Goal: Check status: Check status

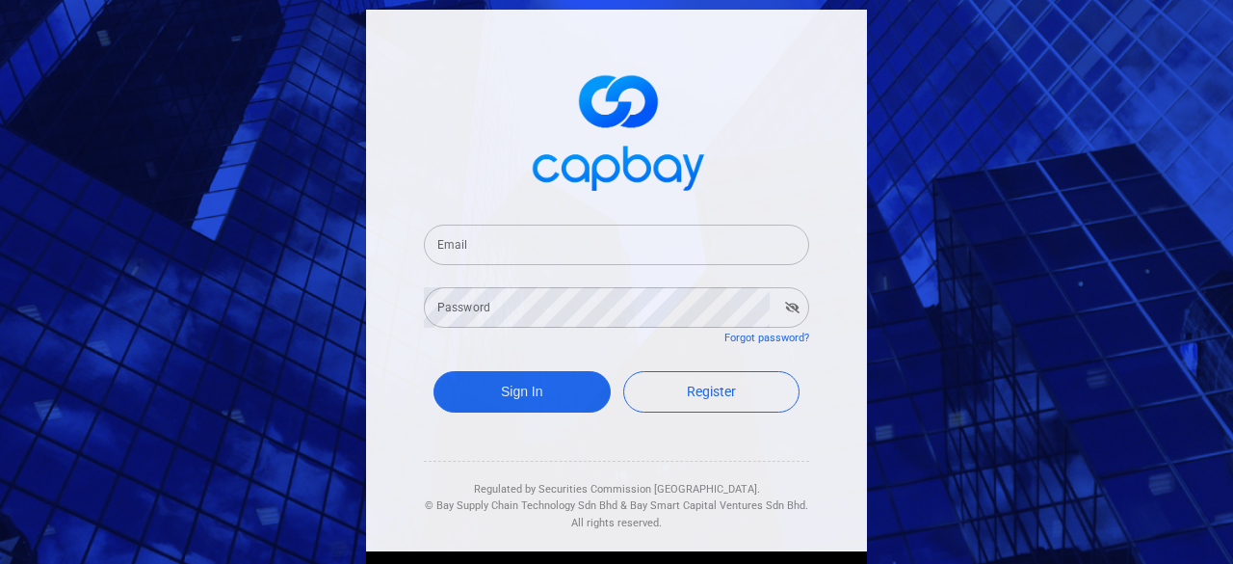
click at [499, 255] on input "Email" at bounding box center [616, 245] width 385 height 40
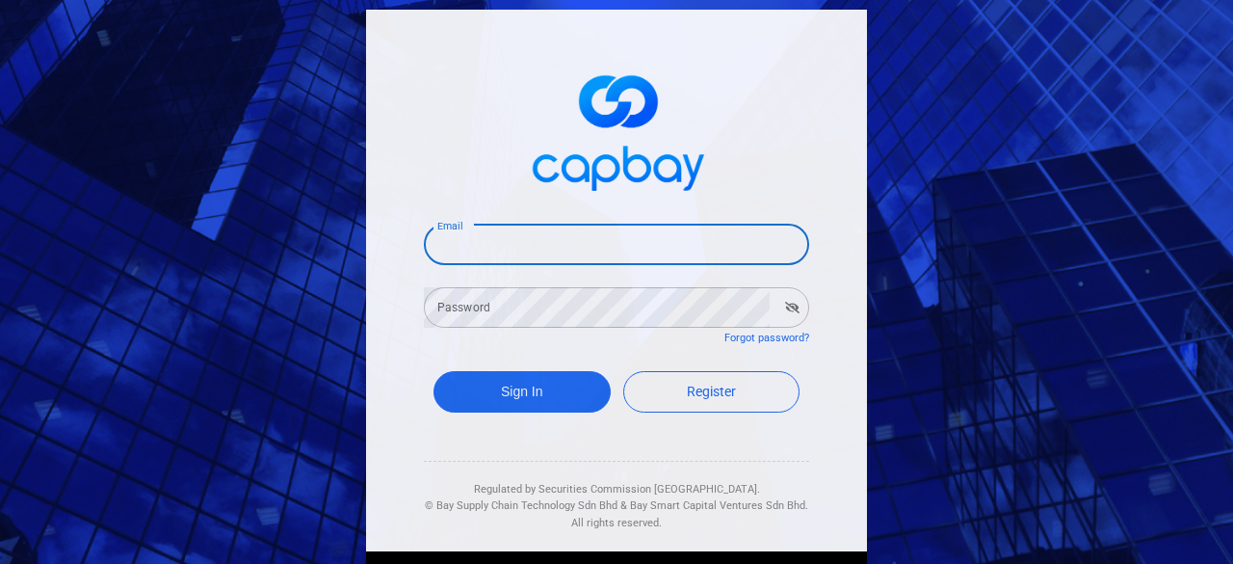
type input "[EMAIL_ADDRESS][DOMAIN_NAME]"
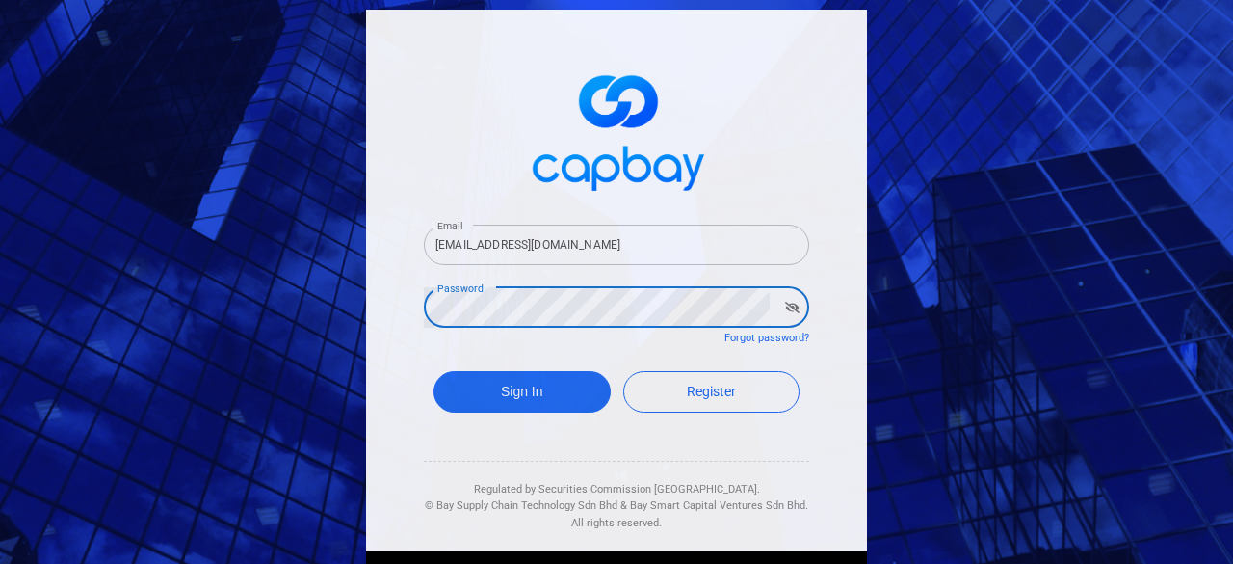
click at [434, 371] on button "Sign In" at bounding box center [522, 391] width 177 height 41
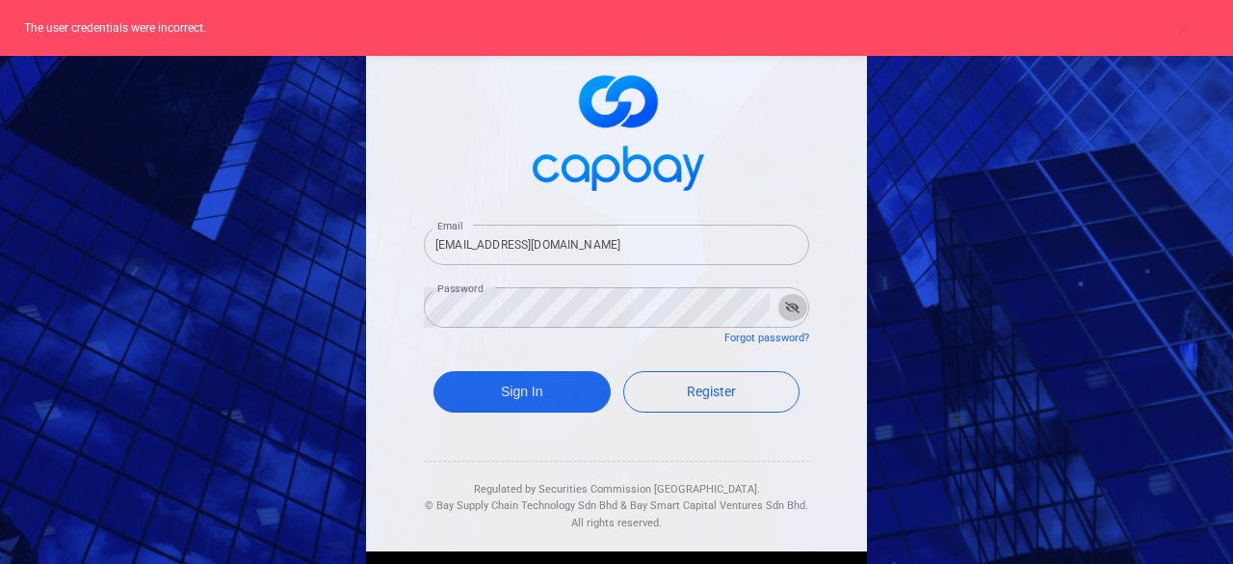
click at [785, 305] on icon "button" at bounding box center [792, 308] width 14 height 12
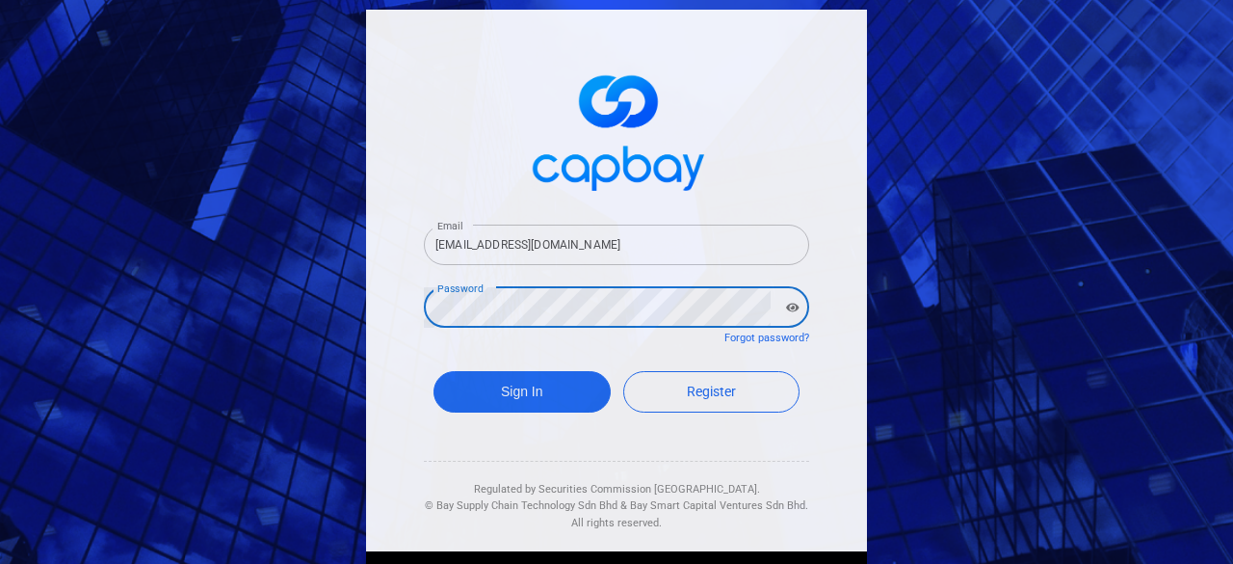
click at [434, 371] on button "Sign In" at bounding box center [522, 391] width 177 height 41
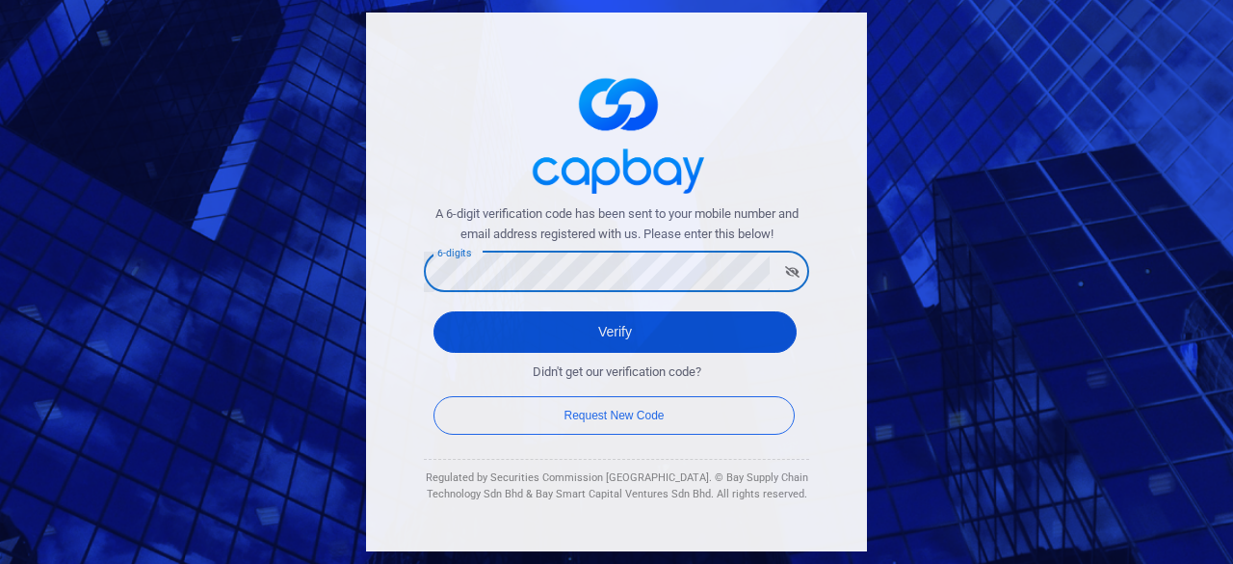
click at [675, 342] on button "Verify" at bounding box center [615, 331] width 363 height 41
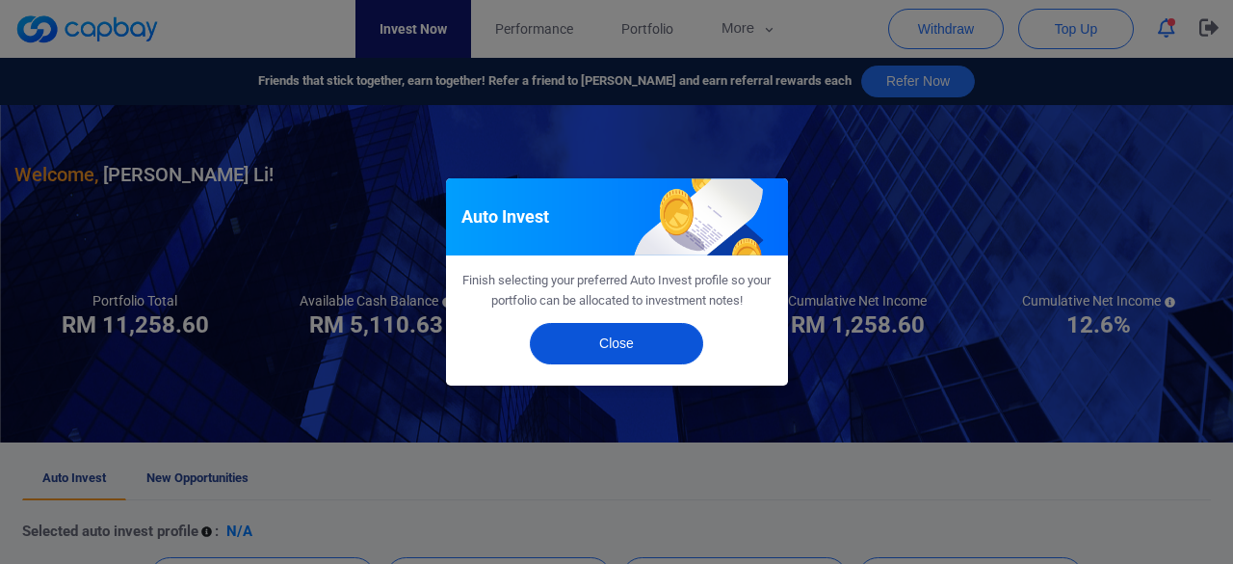
click at [649, 338] on button "Close" at bounding box center [616, 343] width 173 height 41
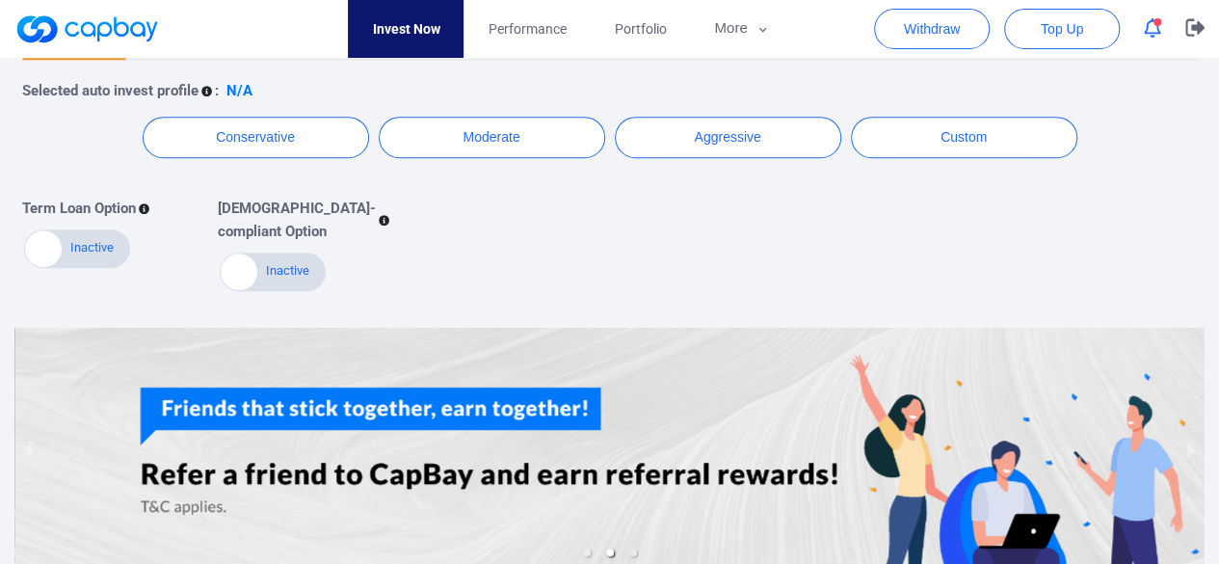
scroll to position [545, 0]
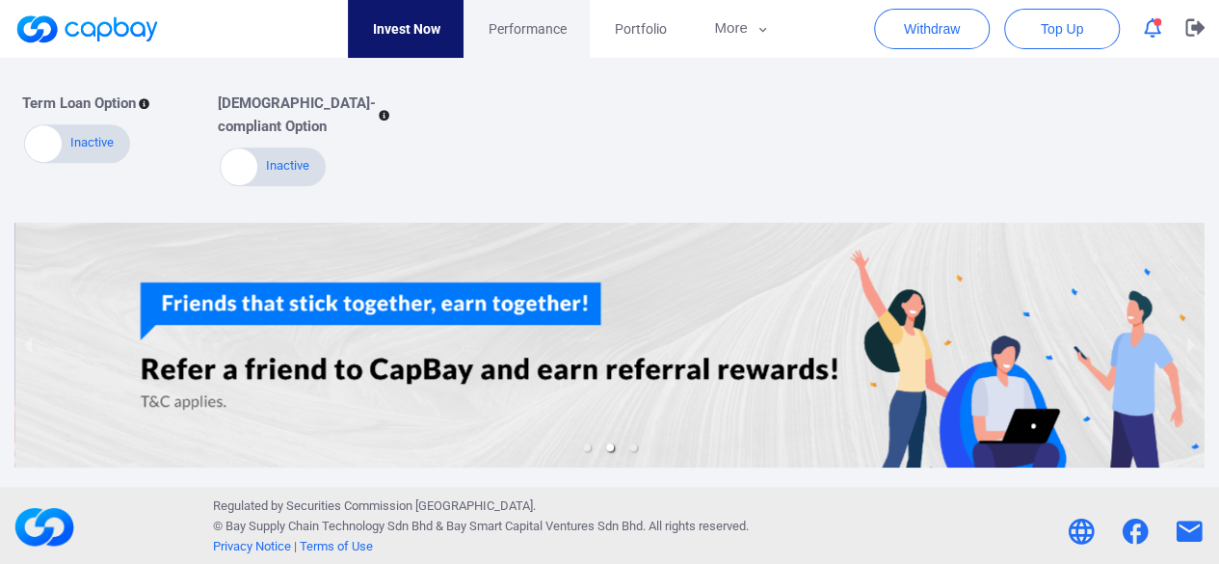
click at [532, 30] on span "Performance" at bounding box center [527, 28] width 78 height 21
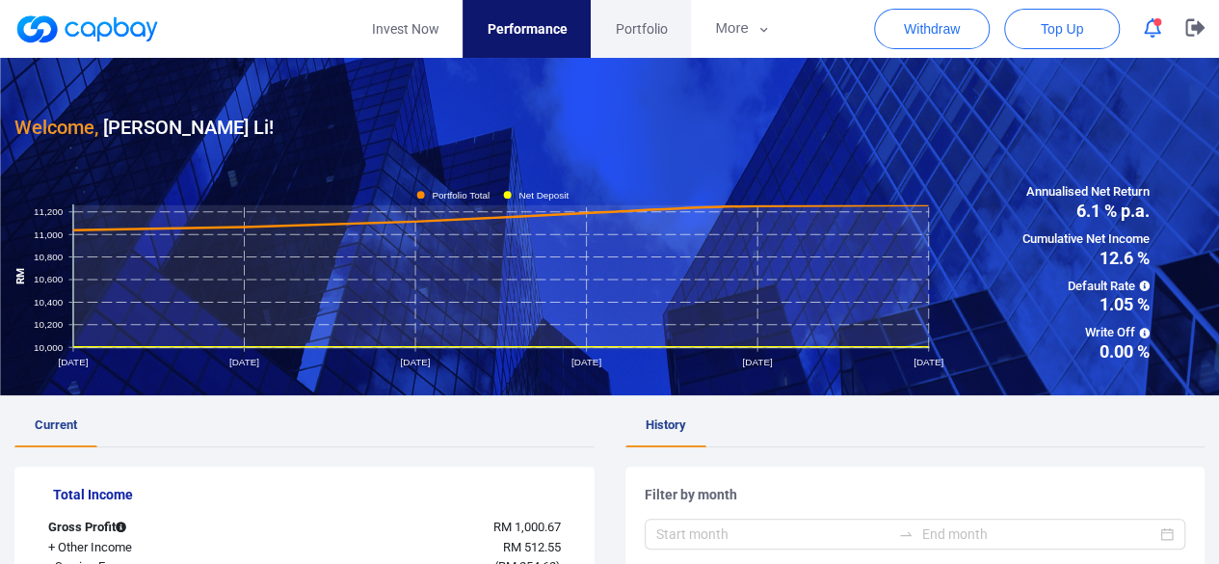
click at [636, 16] on link "Portfolio" at bounding box center [641, 29] width 100 height 58
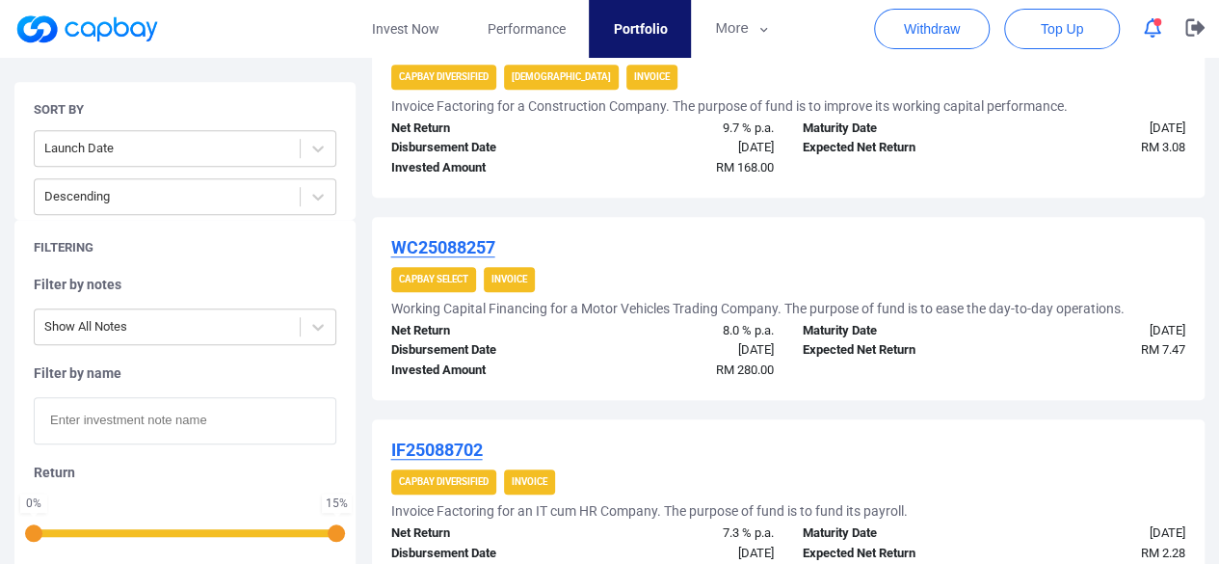
scroll to position [254, 0]
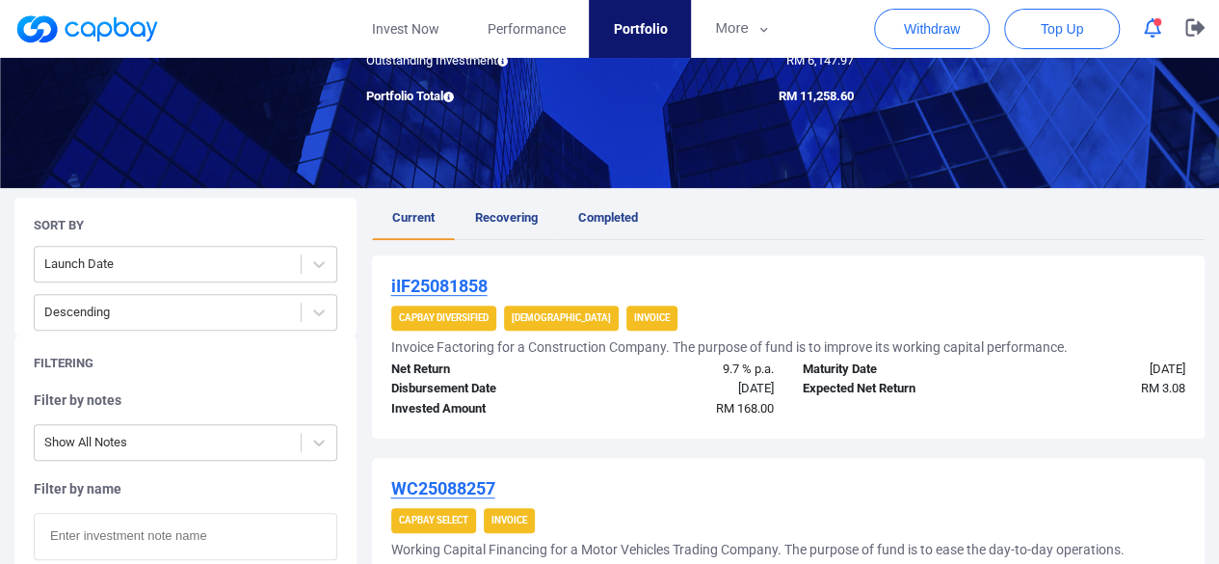
click at [534, 213] on span "Recovering" at bounding box center [506, 217] width 63 height 14
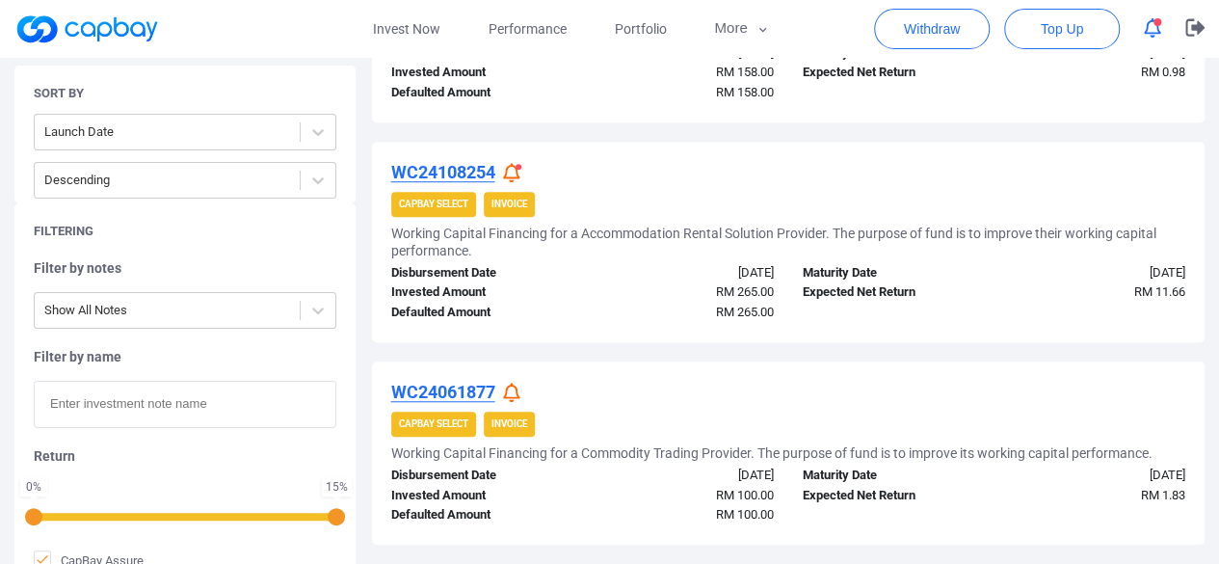
scroll to position [542, 0]
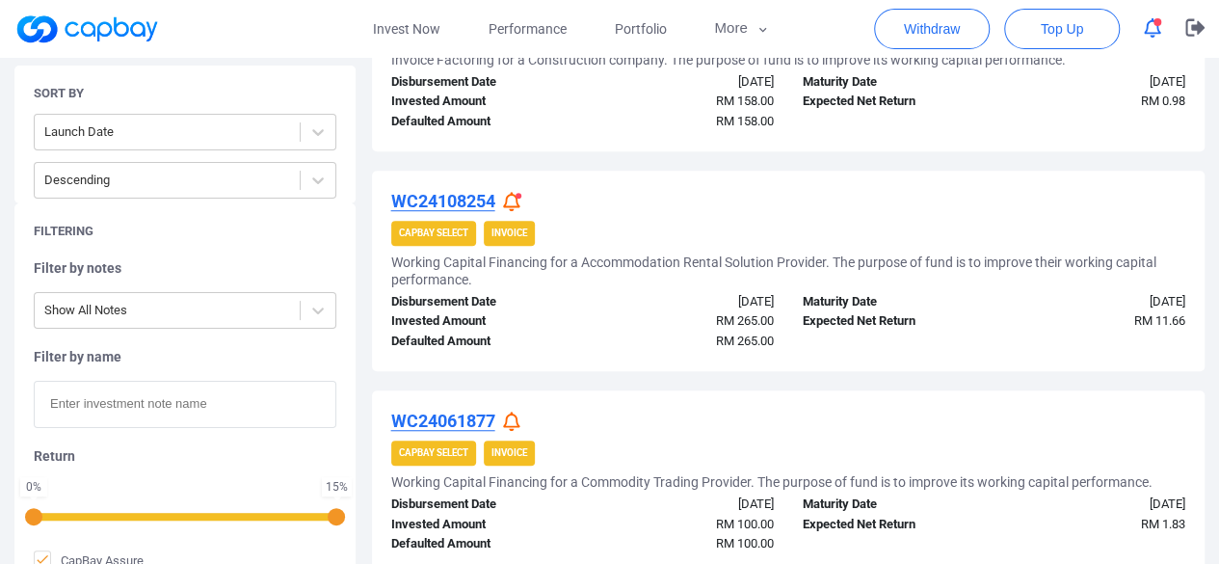
click at [518, 197] on icon at bounding box center [511, 202] width 17 height 20
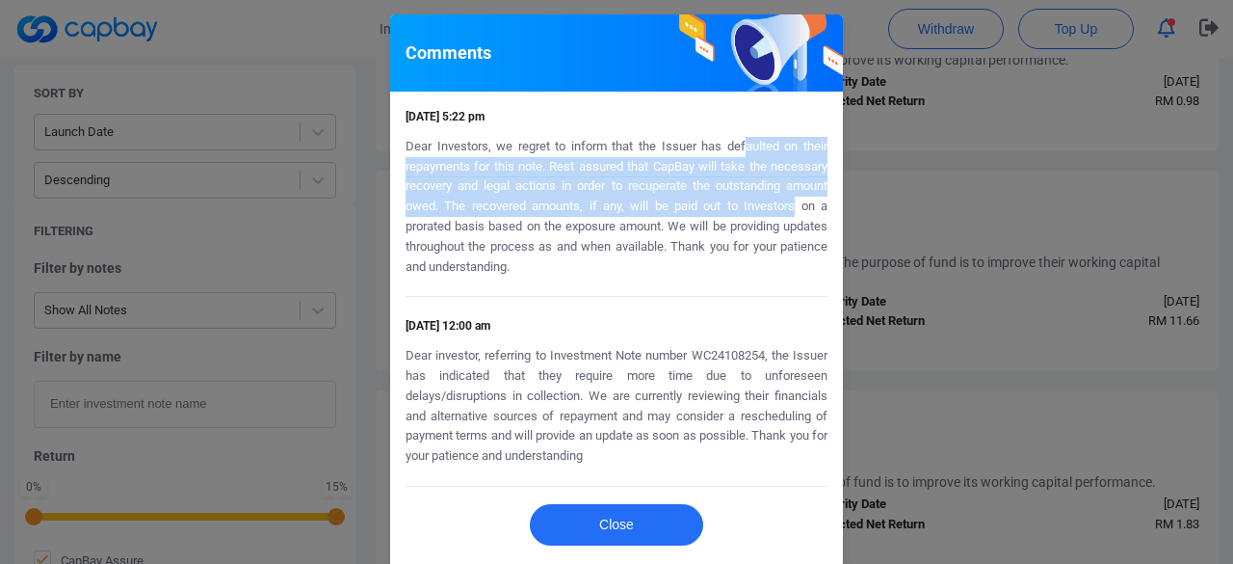
drag, startPoint x: 735, startPoint y: 143, endPoint x: 808, endPoint y: 224, distance: 109.2
click at [792, 213] on p "Dear Investors, we regret to inform that the Issuer has defaulted on their repa…" at bounding box center [617, 207] width 422 height 141
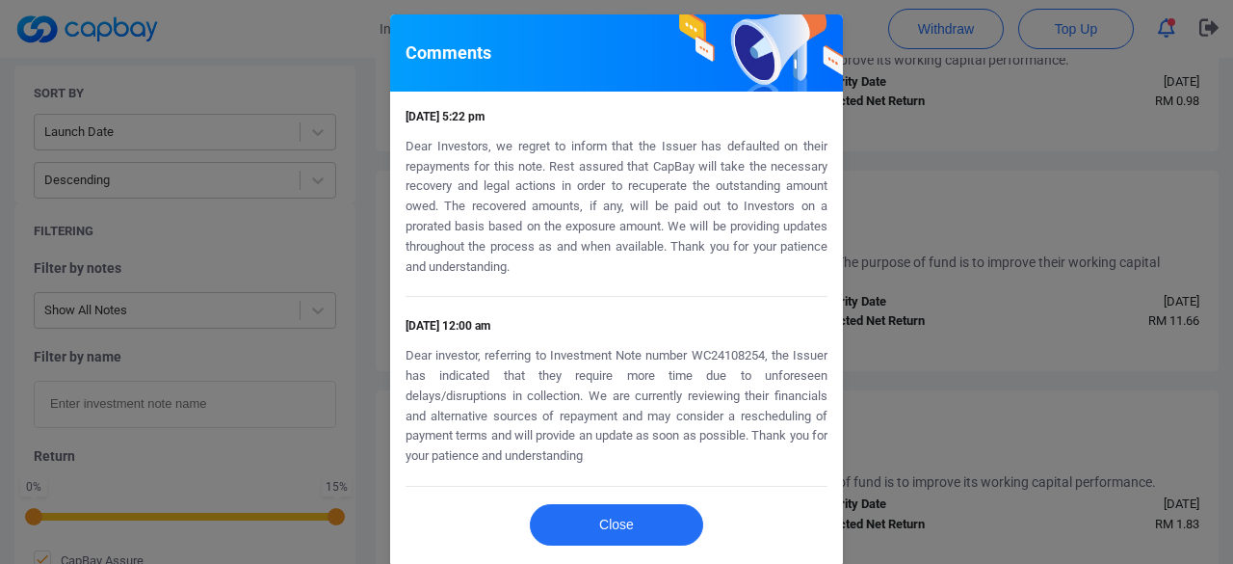
click at [885, 246] on div "Comments [DATE] 5:22 pm Dear Investors, we regret to inform that the Issuer has…" at bounding box center [616, 282] width 1233 height 564
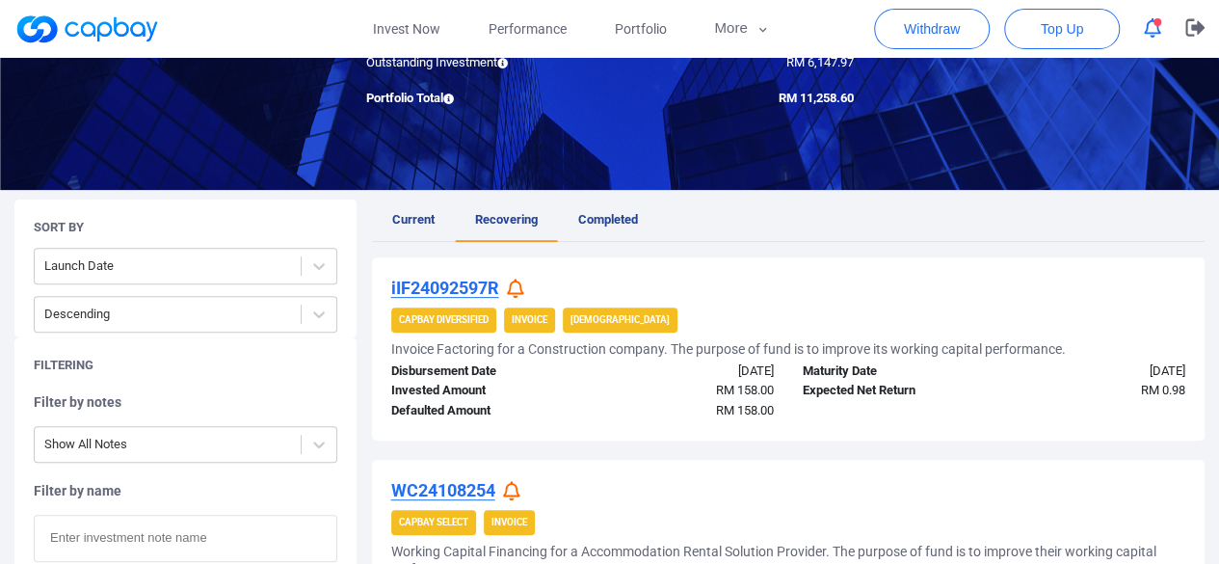
scroll to position [156, 0]
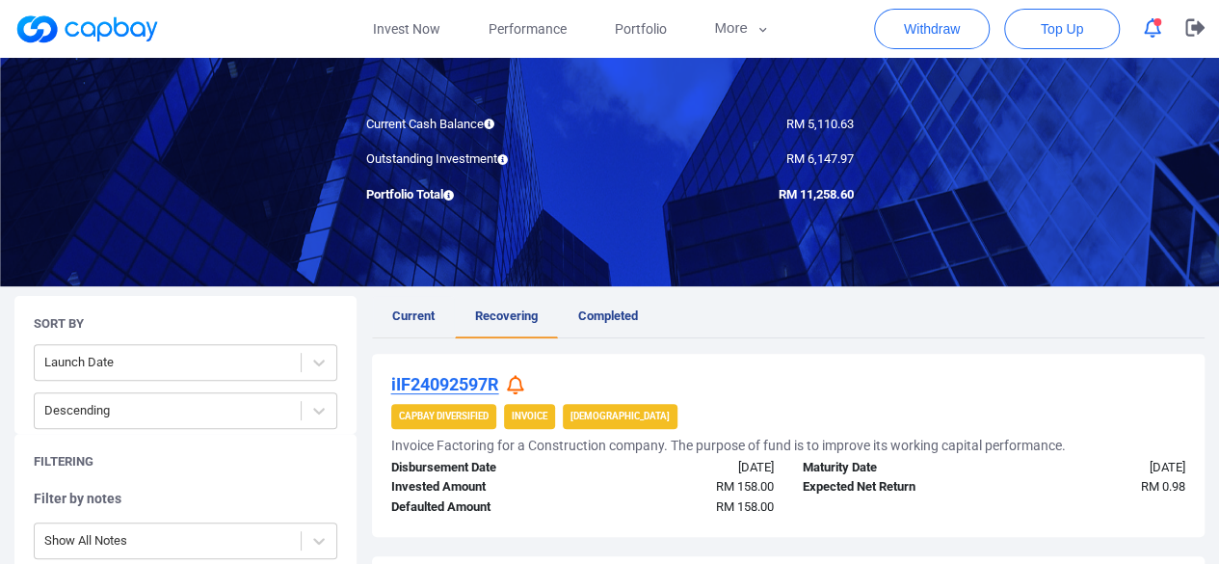
click at [411, 313] on span "Current" at bounding box center [413, 315] width 42 height 14
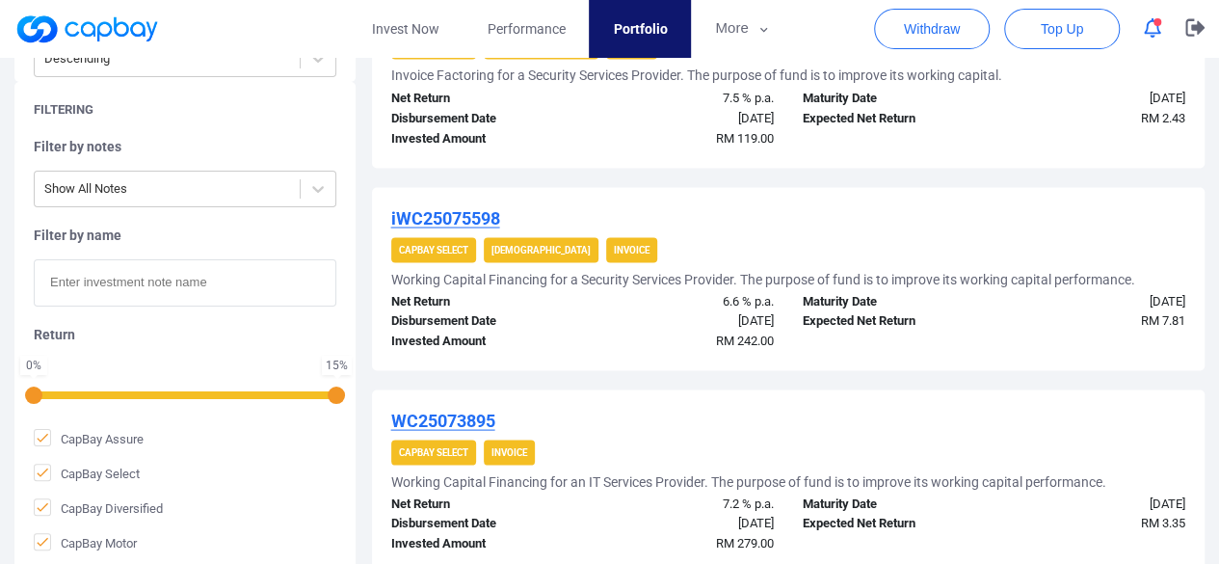
scroll to position [2124, 0]
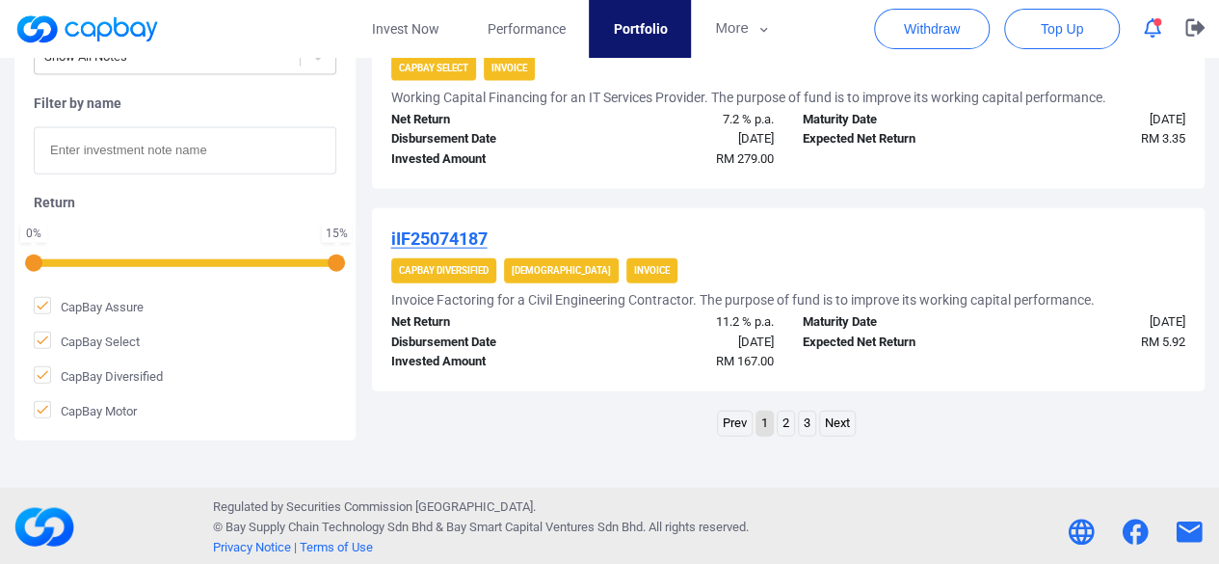
click at [810, 423] on link "3" at bounding box center [807, 423] width 16 height 24
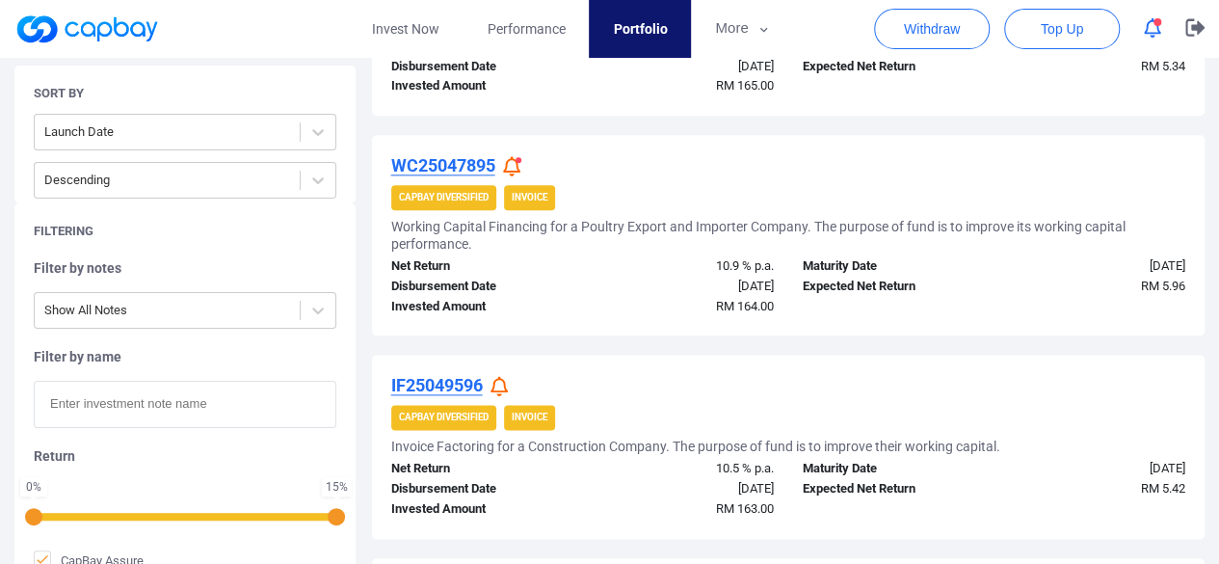
scroll to position [1016, 0]
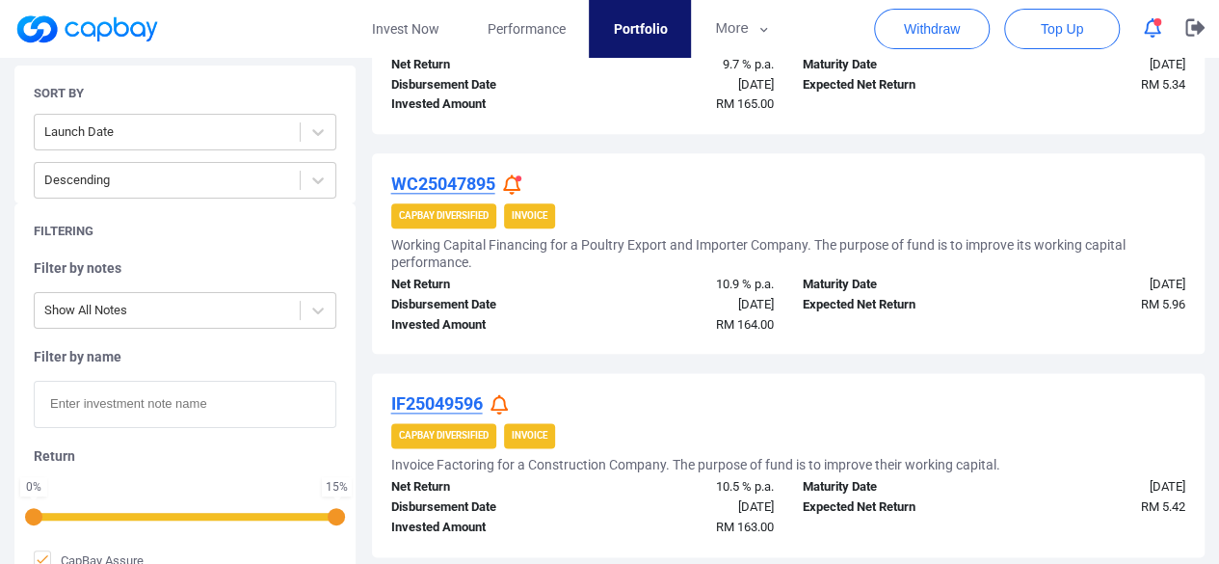
click at [512, 180] on icon at bounding box center [511, 184] width 17 height 20
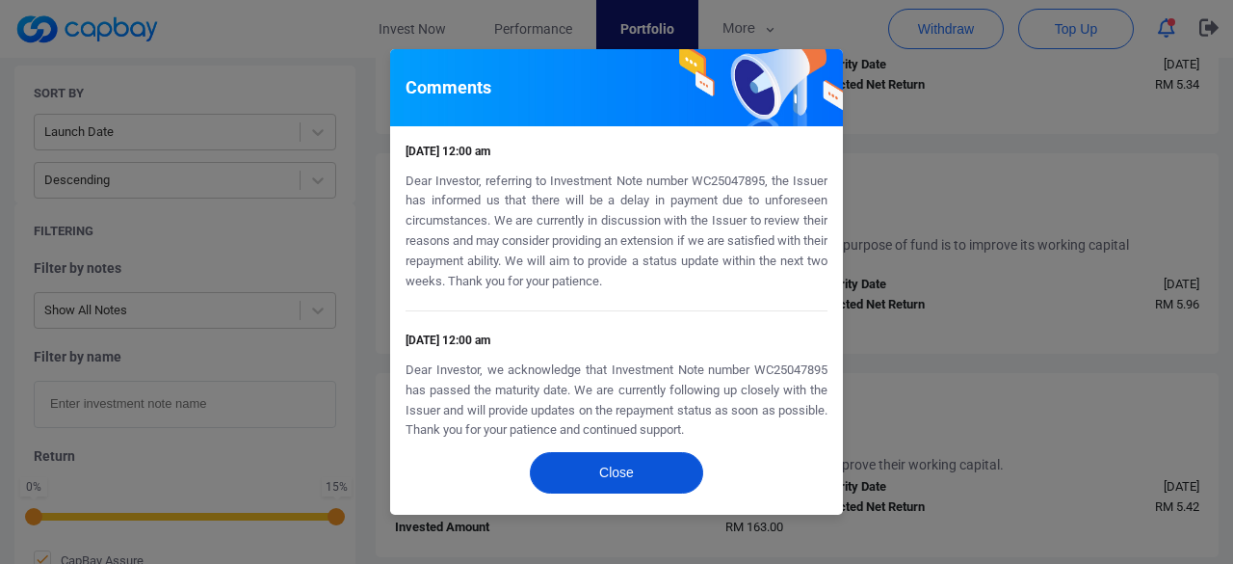
click at [664, 479] on button "Close" at bounding box center [616, 472] width 173 height 41
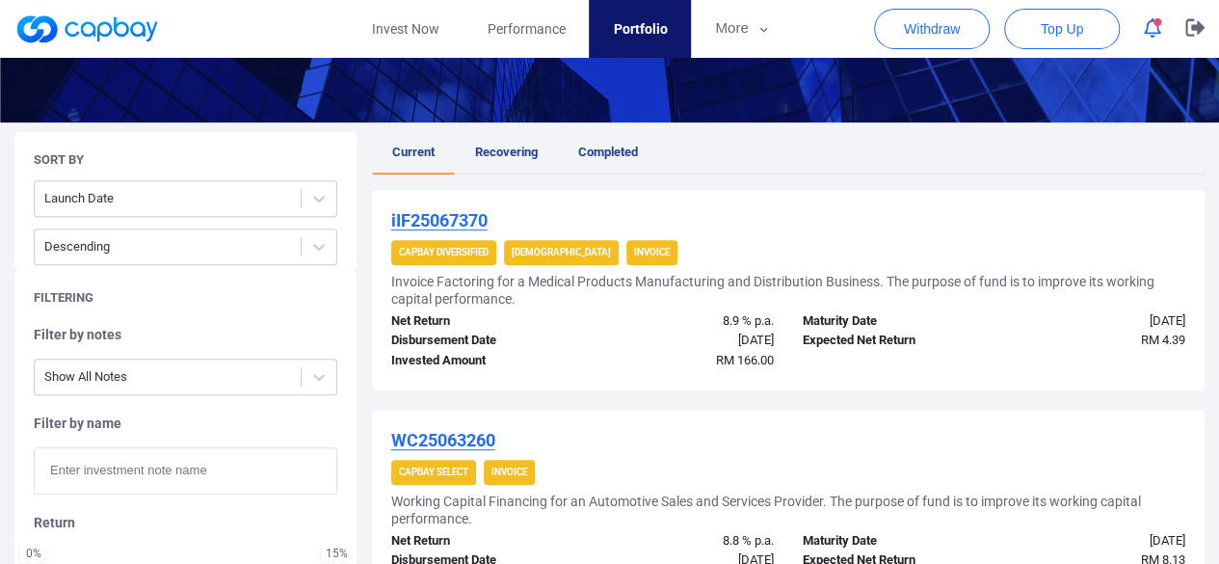
scroll to position [341, 0]
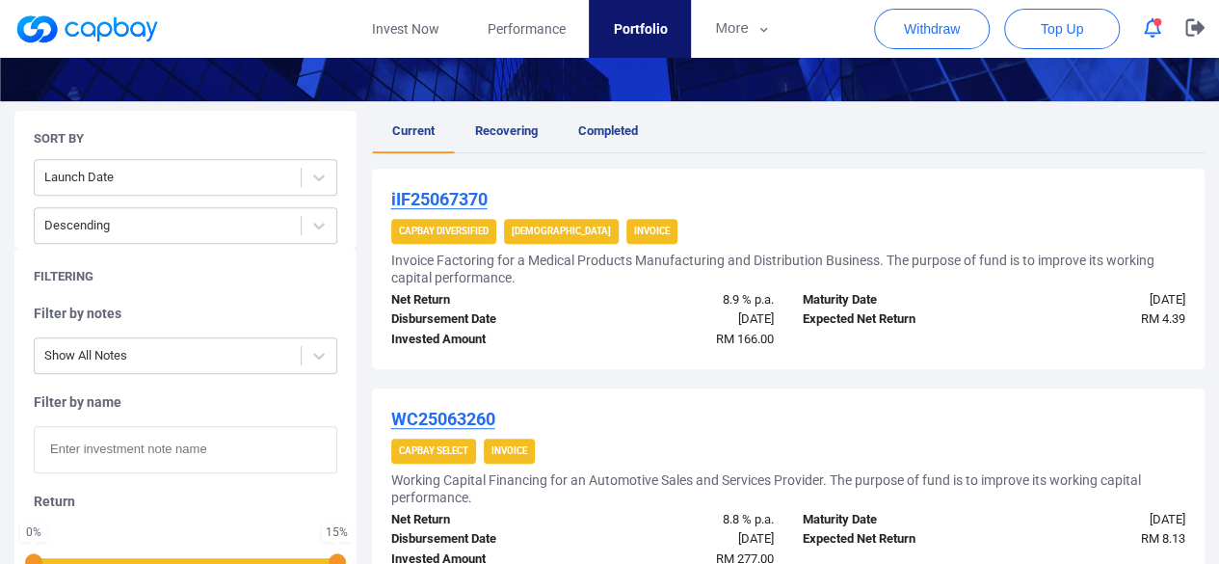
click at [1153, 27] on icon "button" at bounding box center [1152, 28] width 17 height 20
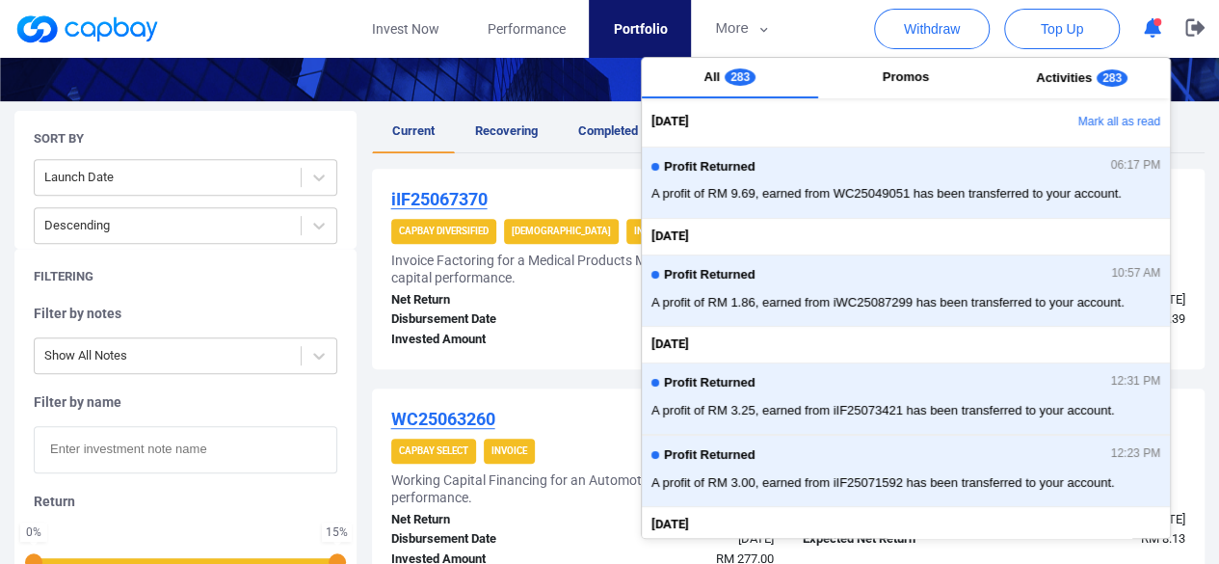
click at [1152, 27] on icon "button" at bounding box center [1152, 28] width 17 height 20
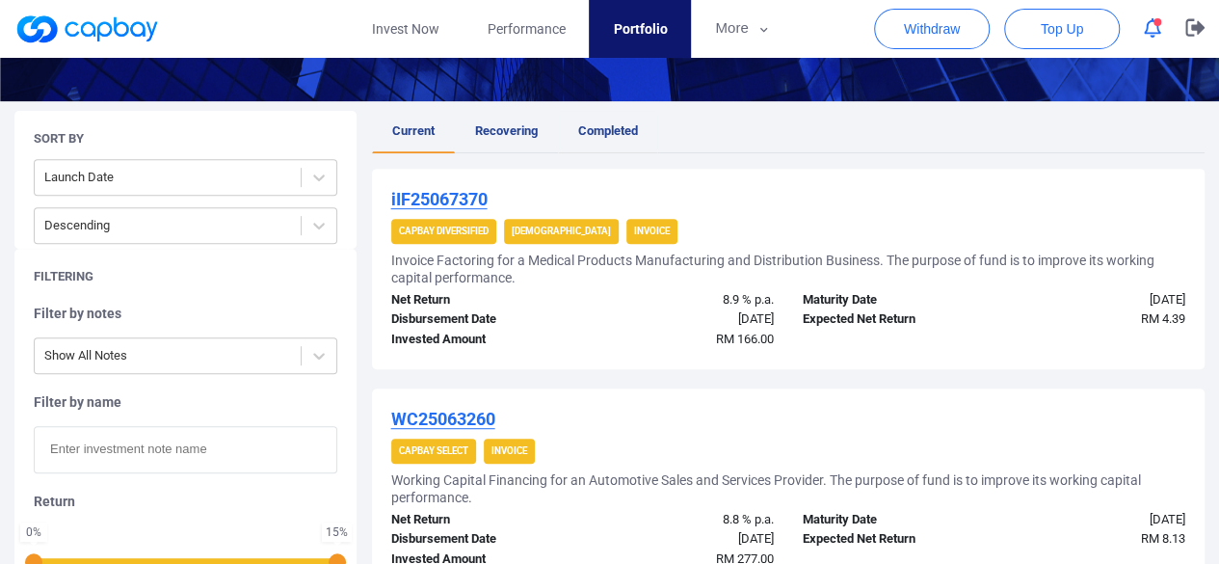
click at [620, 136] on span "Completed" at bounding box center [608, 130] width 60 height 14
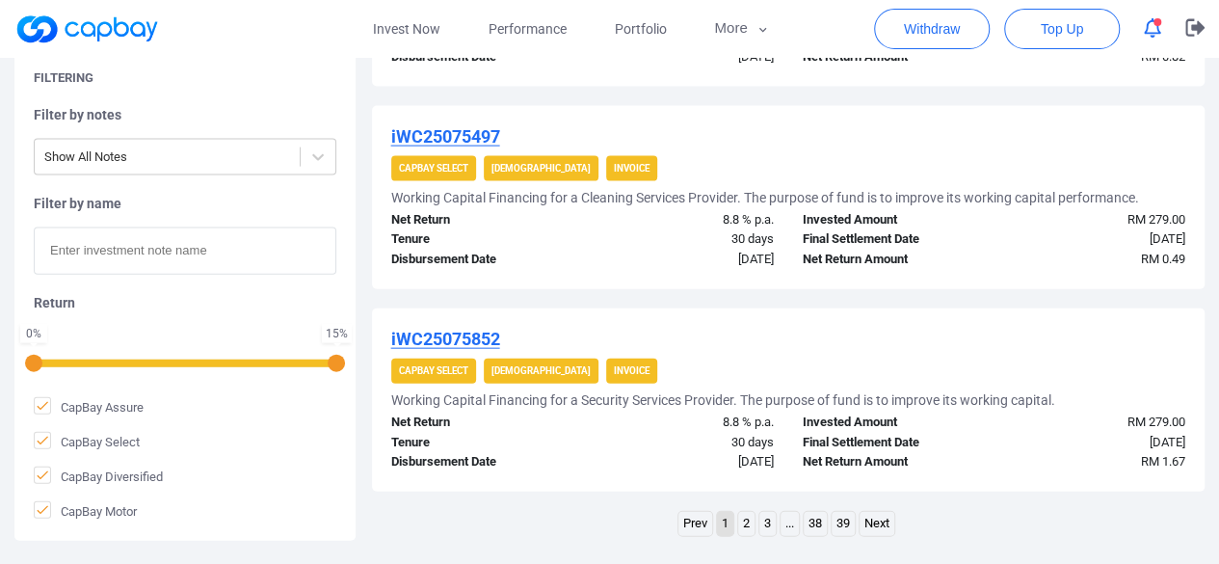
scroll to position [2120, 0]
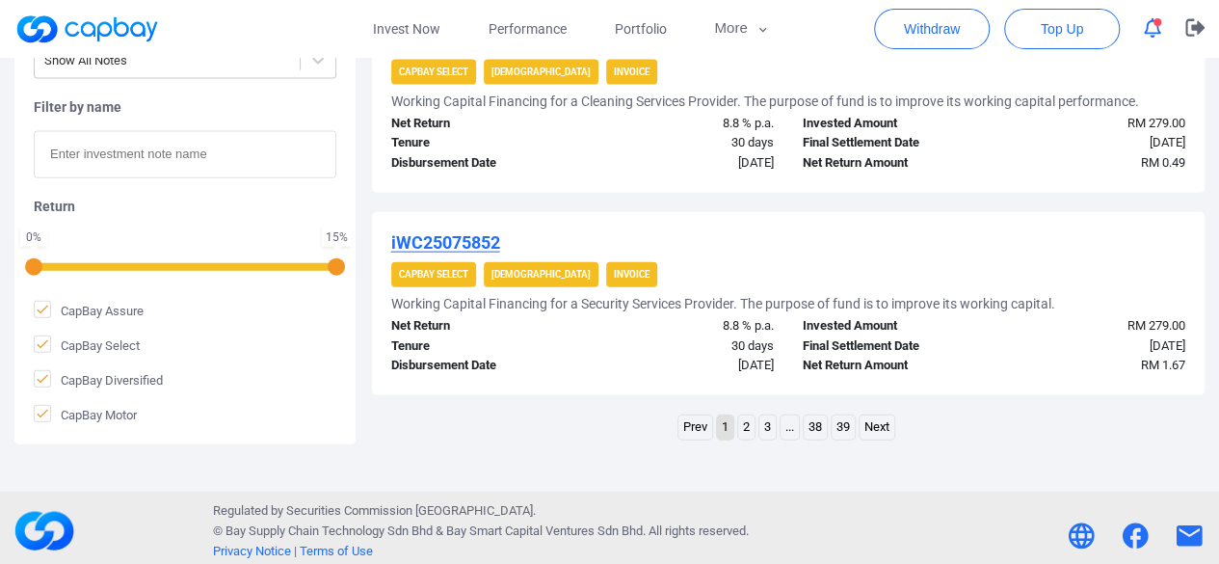
click at [746, 423] on link "2" at bounding box center [746, 427] width 16 height 24
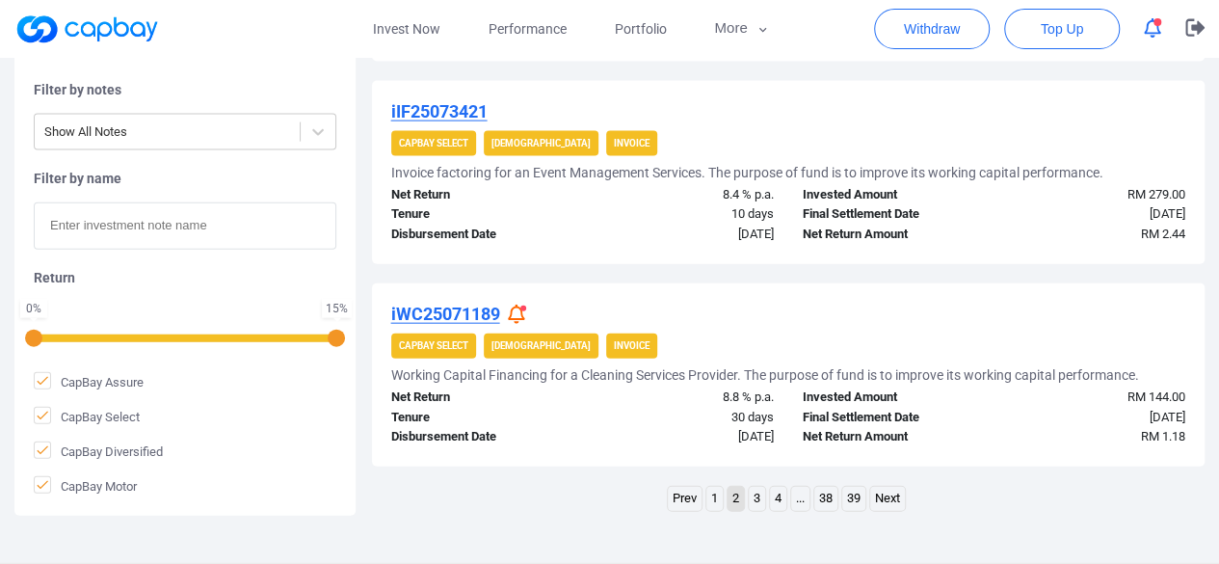
scroll to position [2159, 0]
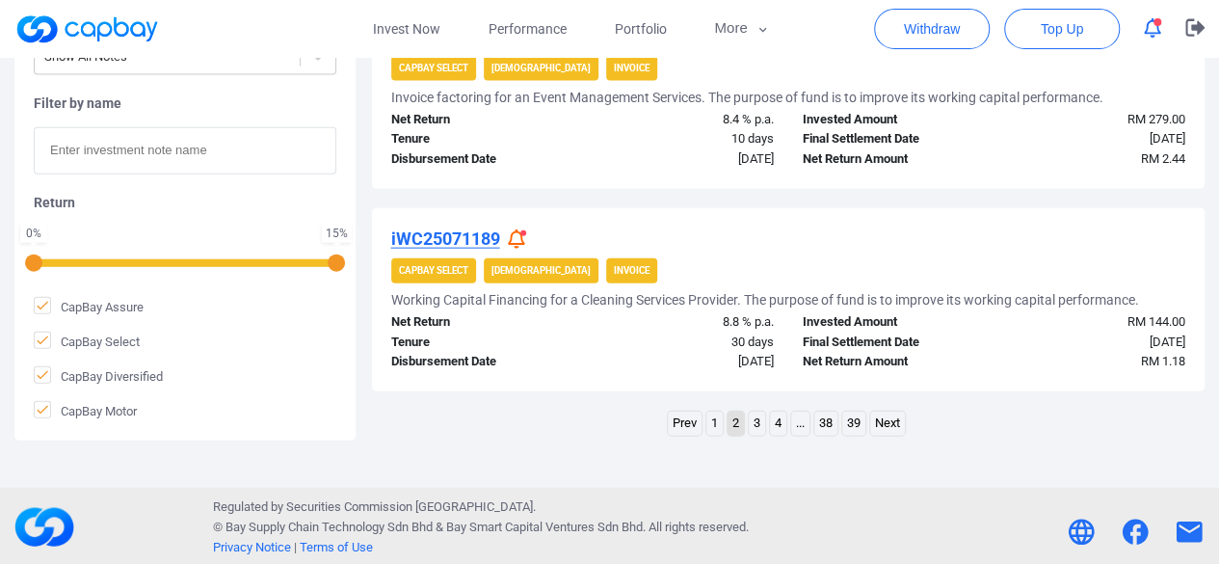
click at [518, 237] on icon at bounding box center [516, 239] width 17 height 20
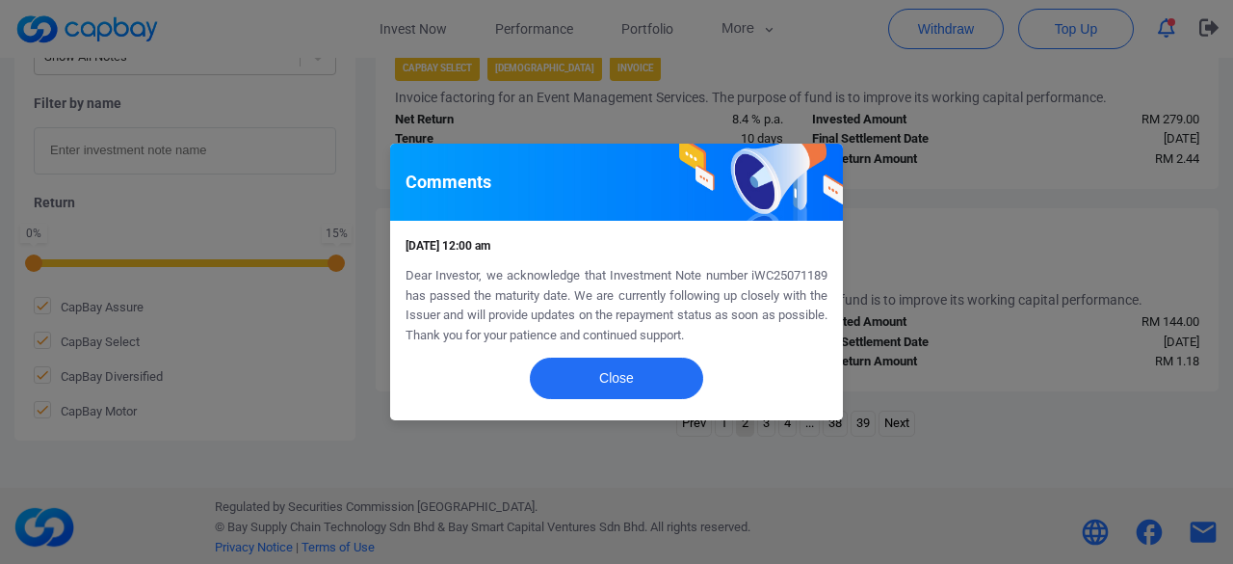
click at [967, 285] on div "Comments [DATE] 12:00 am Dear Investor, we acknowledge that Investment Note num…" at bounding box center [616, 282] width 1233 height 564
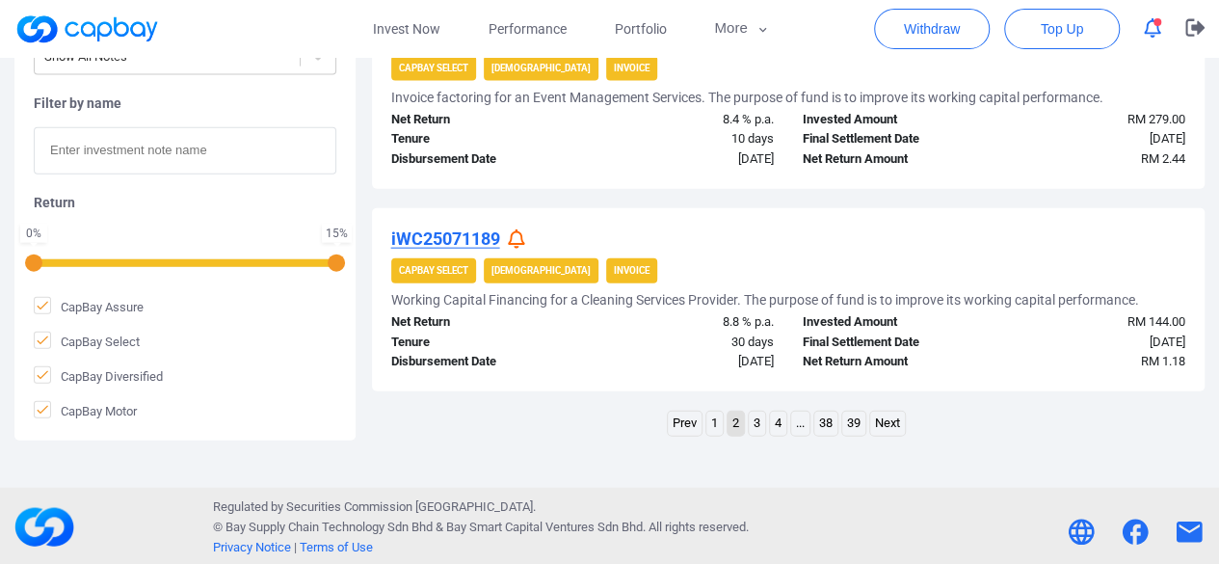
click at [758, 420] on link "3" at bounding box center [757, 423] width 16 height 24
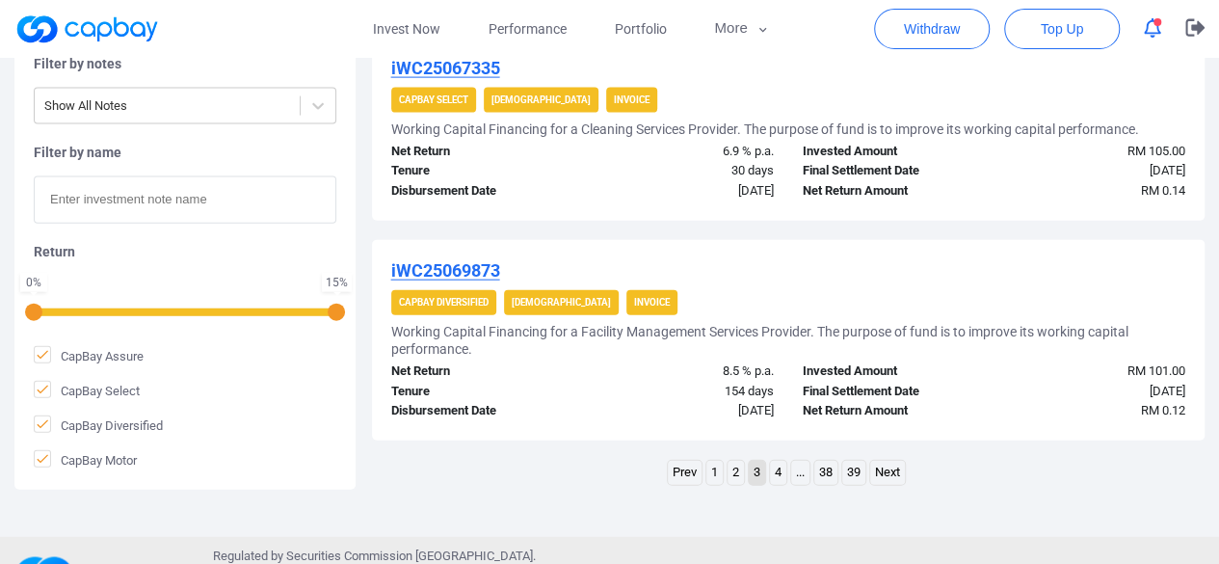
scroll to position [2141, 0]
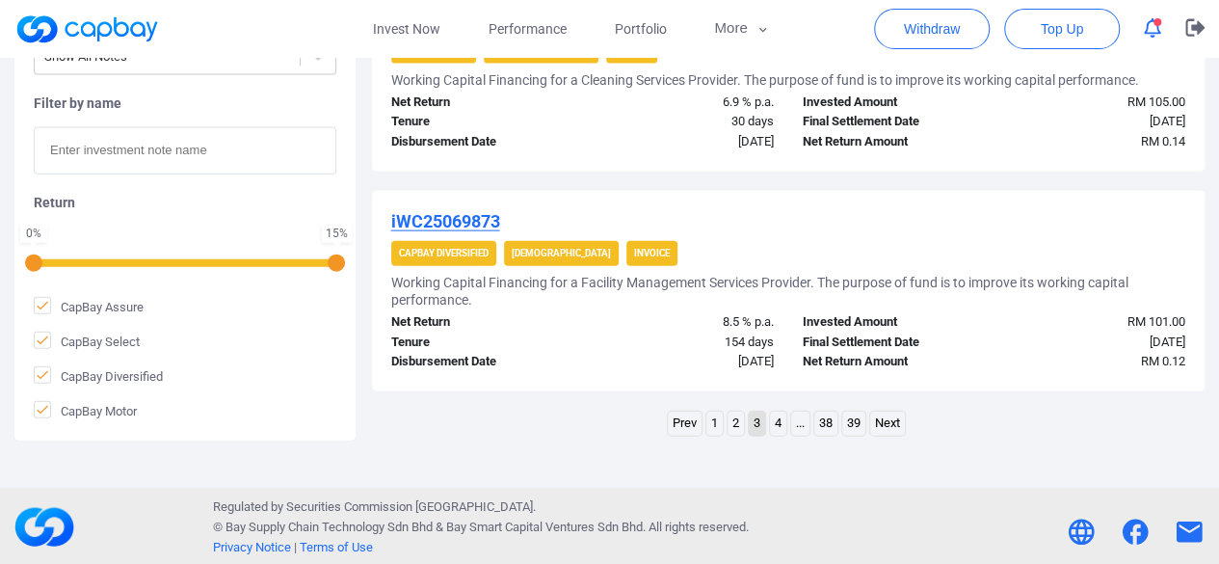
click at [771, 423] on link "4" at bounding box center [778, 423] width 16 height 24
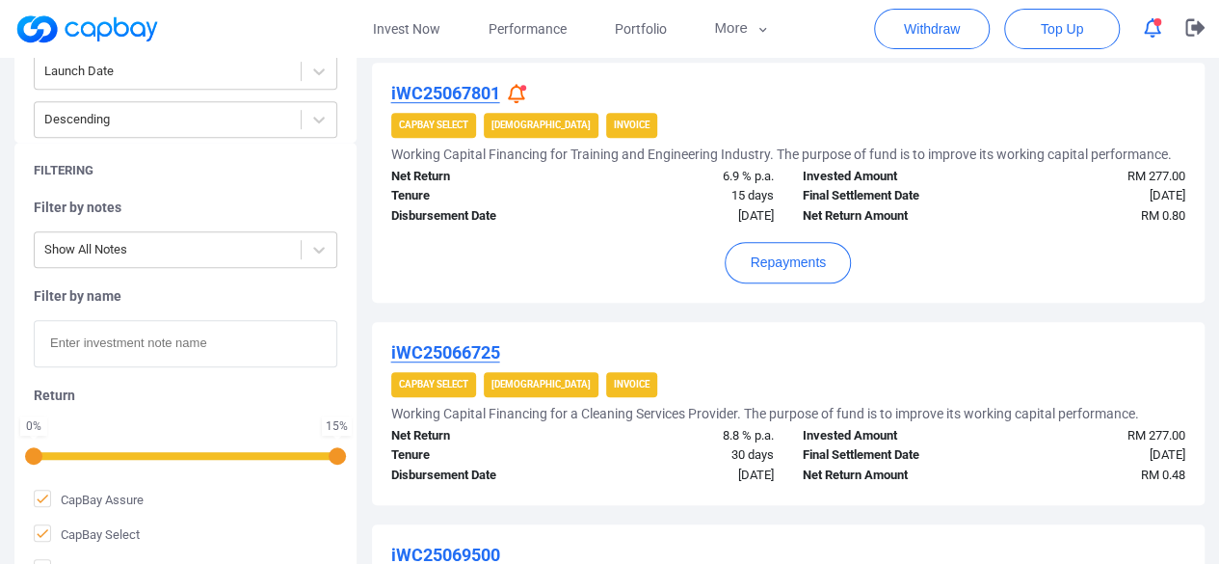
scroll to position [351, 0]
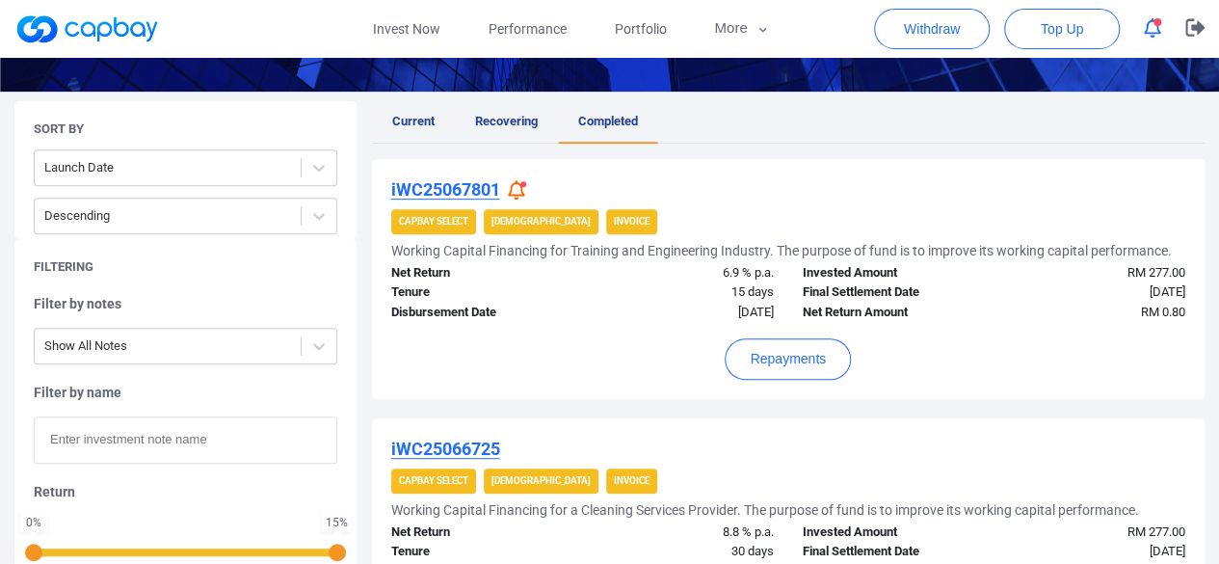
click at [524, 192] on icon at bounding box center [516, 190] width 17 height 20
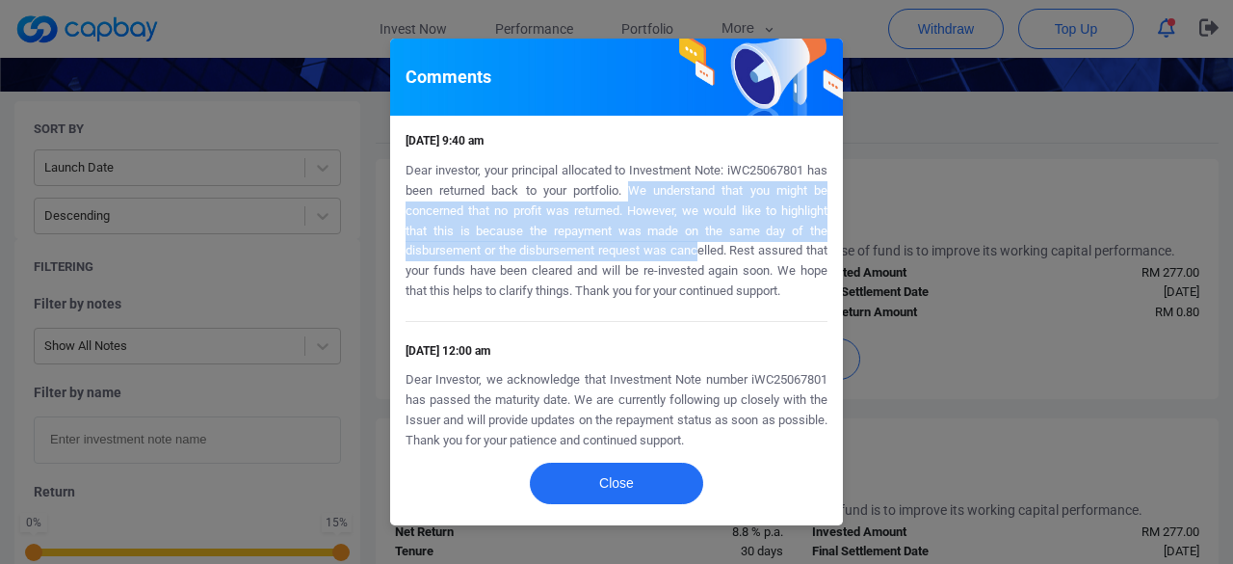
drag, startPoint x: 641, startPoint y: 188, endPoint x: 726, endPoint y: 265, distance: 114.6
click at [726, 265] on p "Dear investor, your principal allocated to Investment Note: iWC25067801 has bee…" at bounding box center [617, 231] width 422 height 141
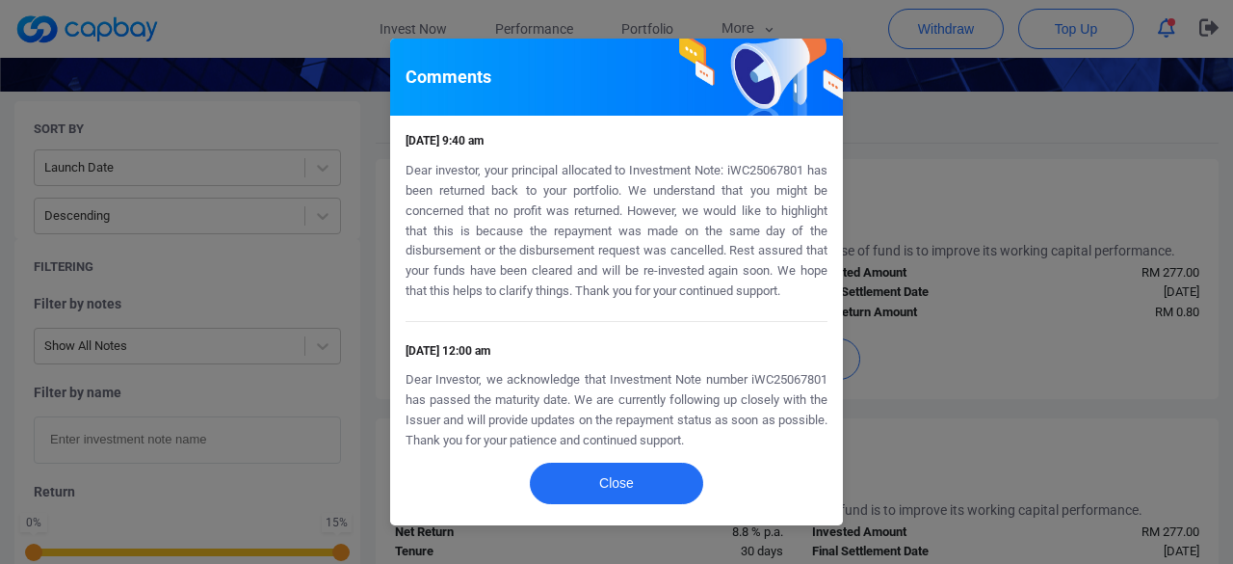
drag, startPoint x: 737, startPoint y: 268, endPoint x: 756, endPoint y: 274, distance: 20.1
click at [738, 268] on p "Dear investor, your principal allocated to Investment Note: iWC25067801 has bee…" at bounding box center [617, 231] width 422 height 141
click at [955, 286] on div "Comments [DATE] 9:40 am Dear investor, your principal allocated to Investment N…" at bounding box center [616, 282] width 1233 height 564
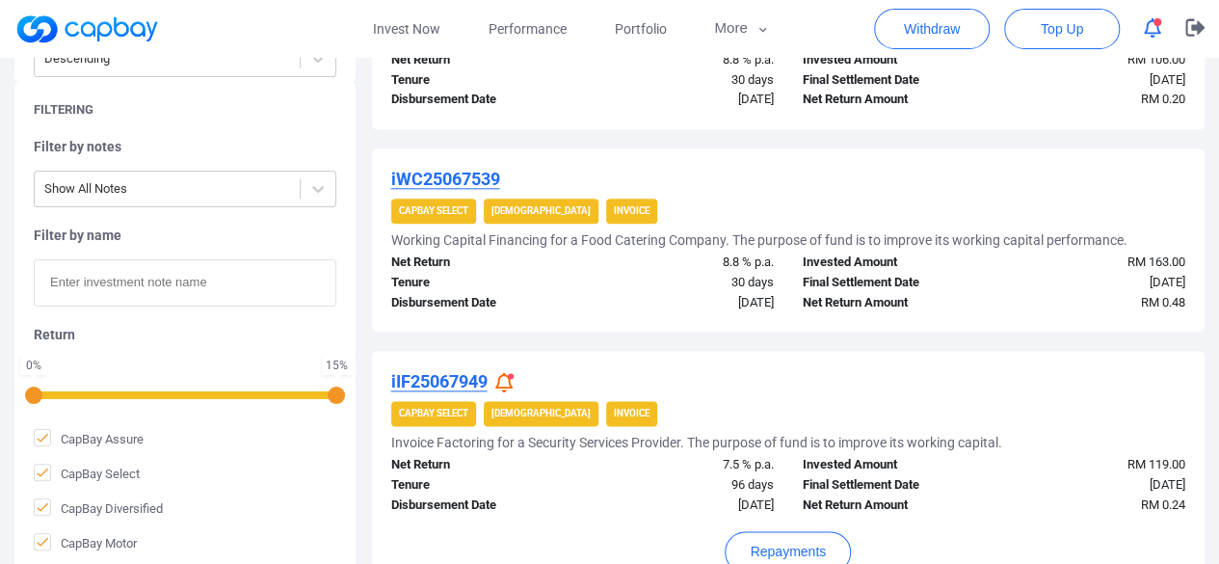
scroll to position [1314, 0]
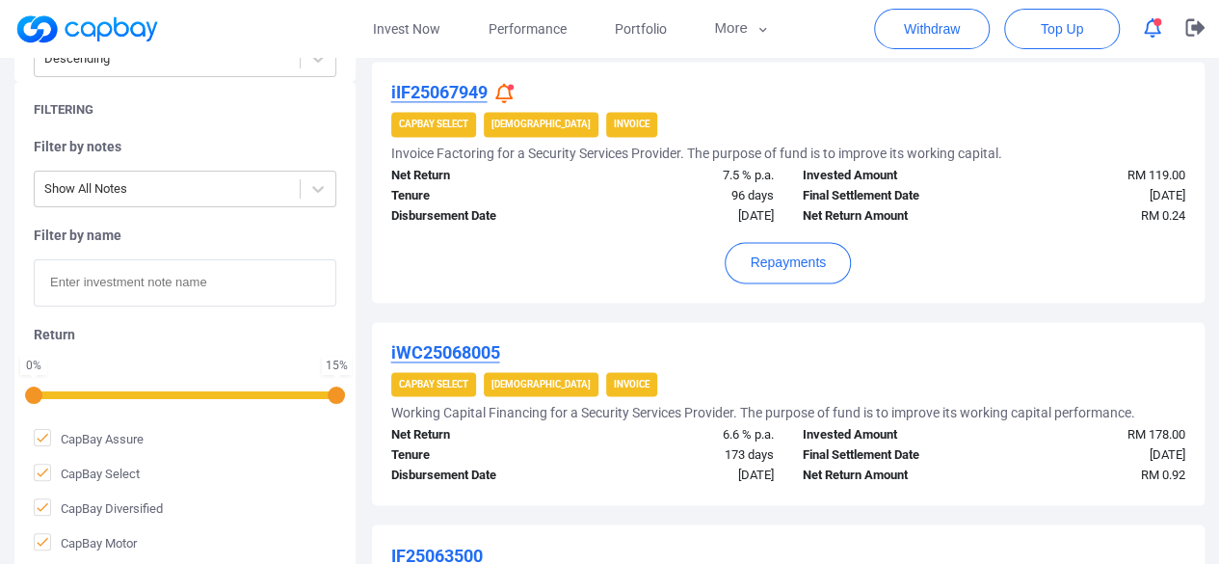
click at [508, 90] on icon at bounding box center [503, 93] width 17 height 20
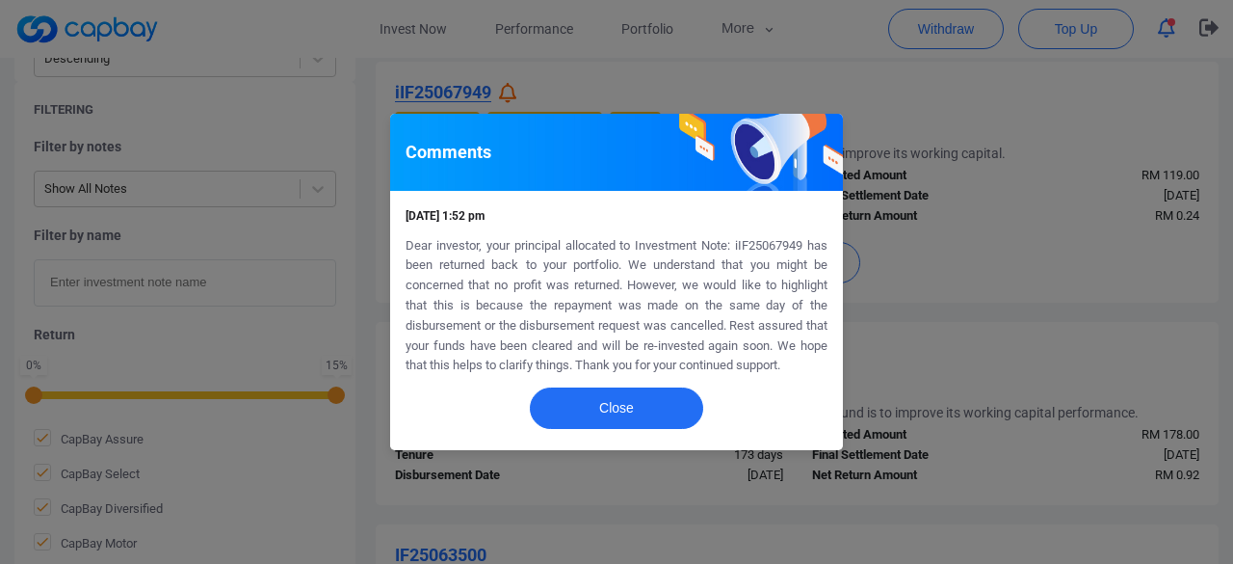
click at [929, 253] on div "Comments [DATE] 1:52 pm Dear investor, your principal allocated to Investment N…" at bounding box center [616, 282] width 1233 height 564
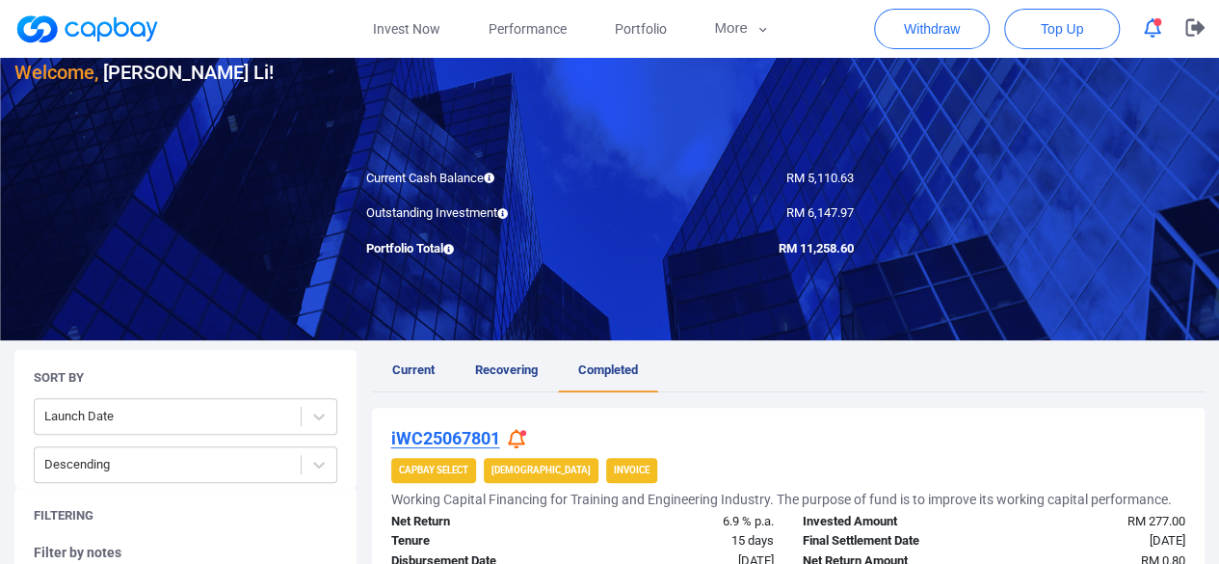
scroll to position [0, 0]
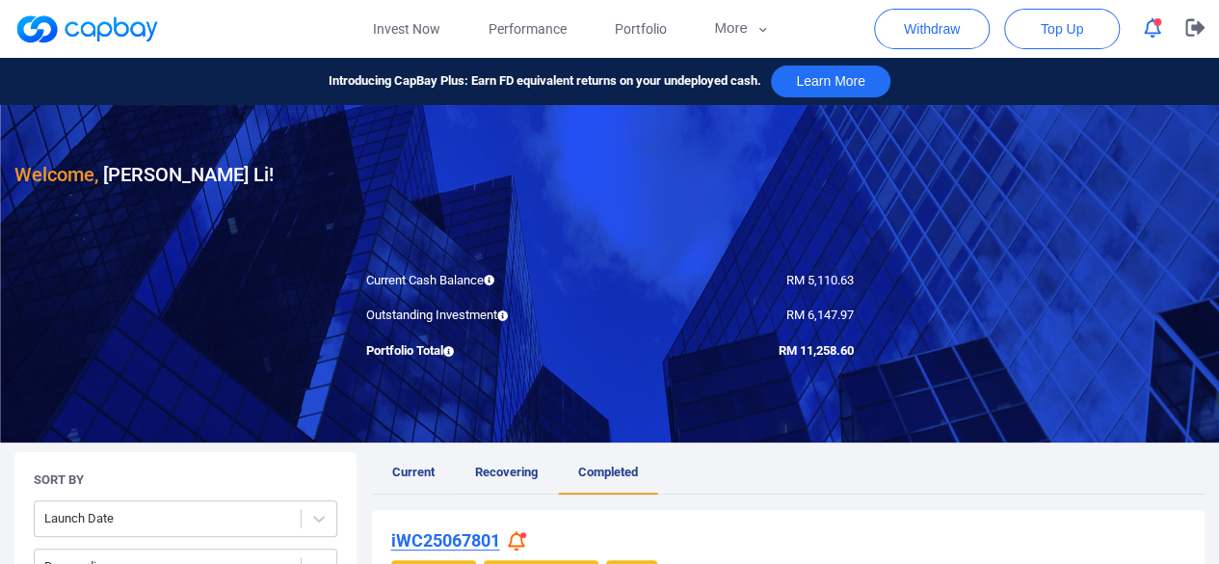
click at [421, 469] on span "Current" at bounding box center [413, 471] width 42 height 14
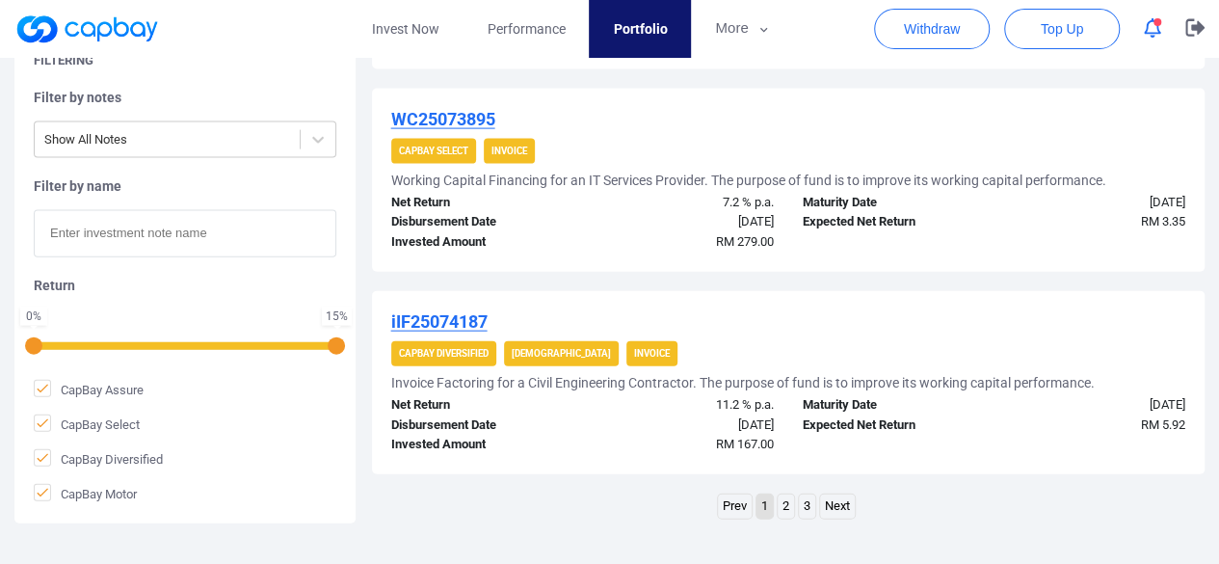
scroll to position [2124, 0]
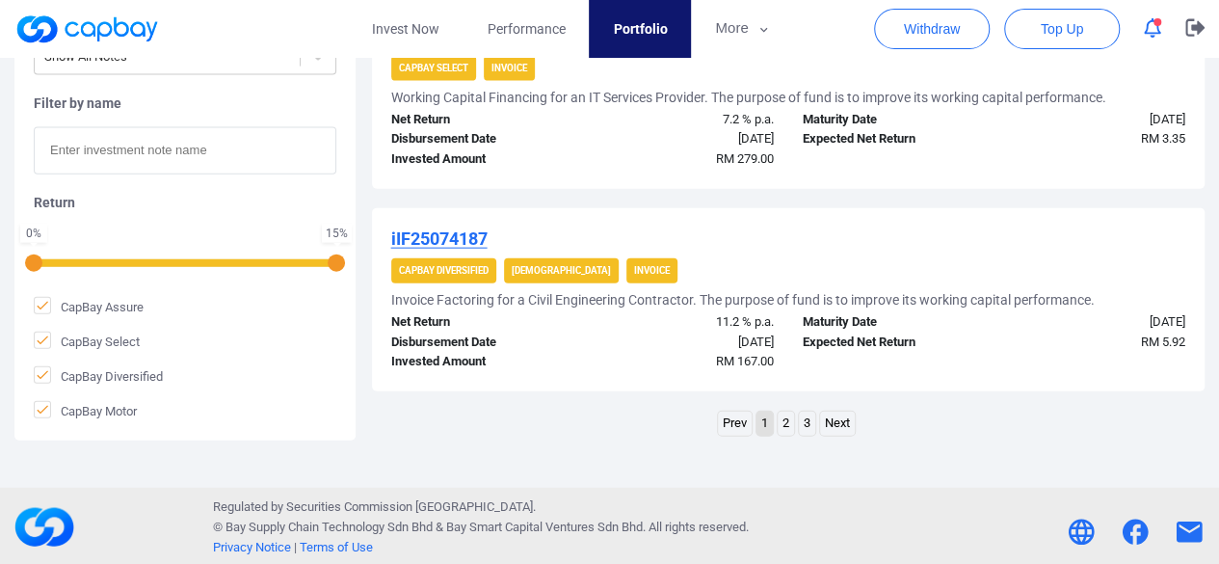
click at [787, 427] on link "2" at bounding box center [786, 423] width 16 height 24
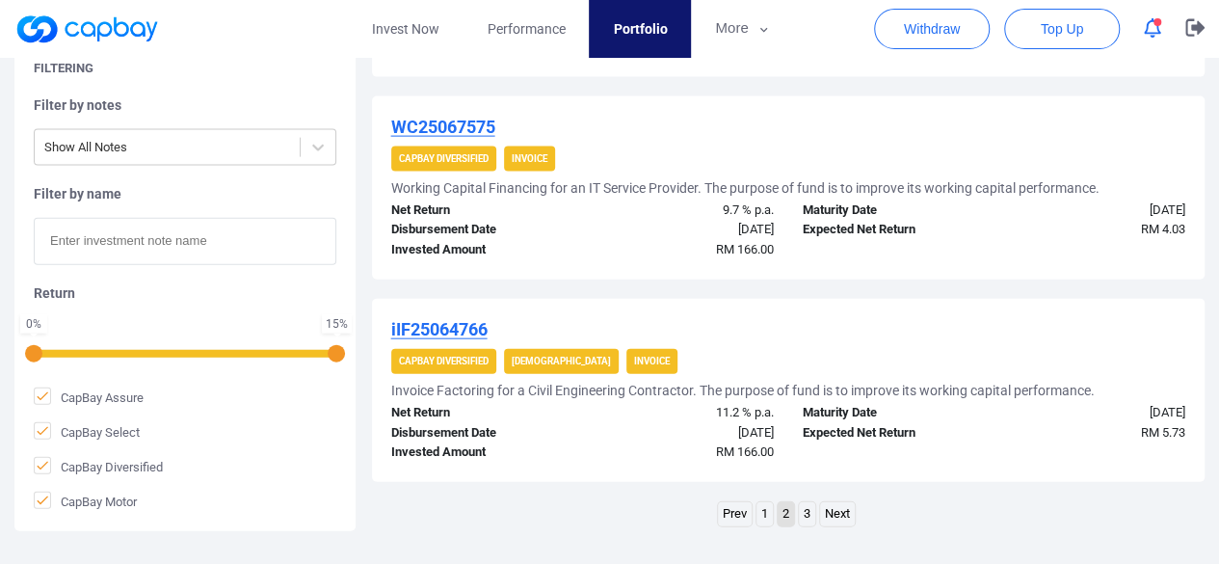
scroll to position [2176, 0]
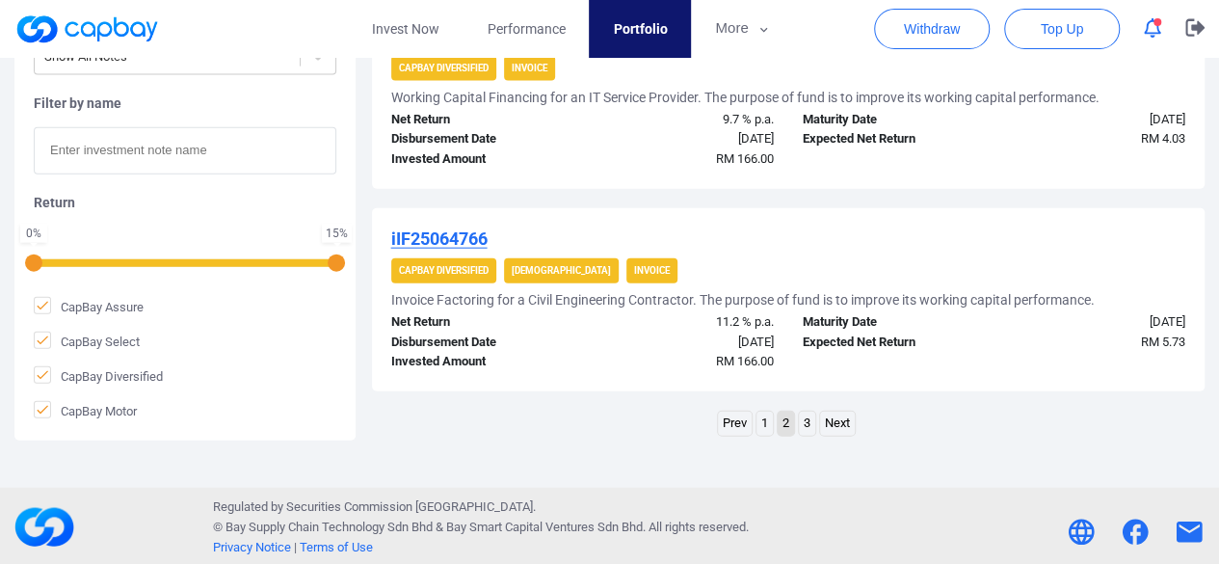
click at [809, 426] on link "3" at bounding box center [807, 423] width 16 height 24
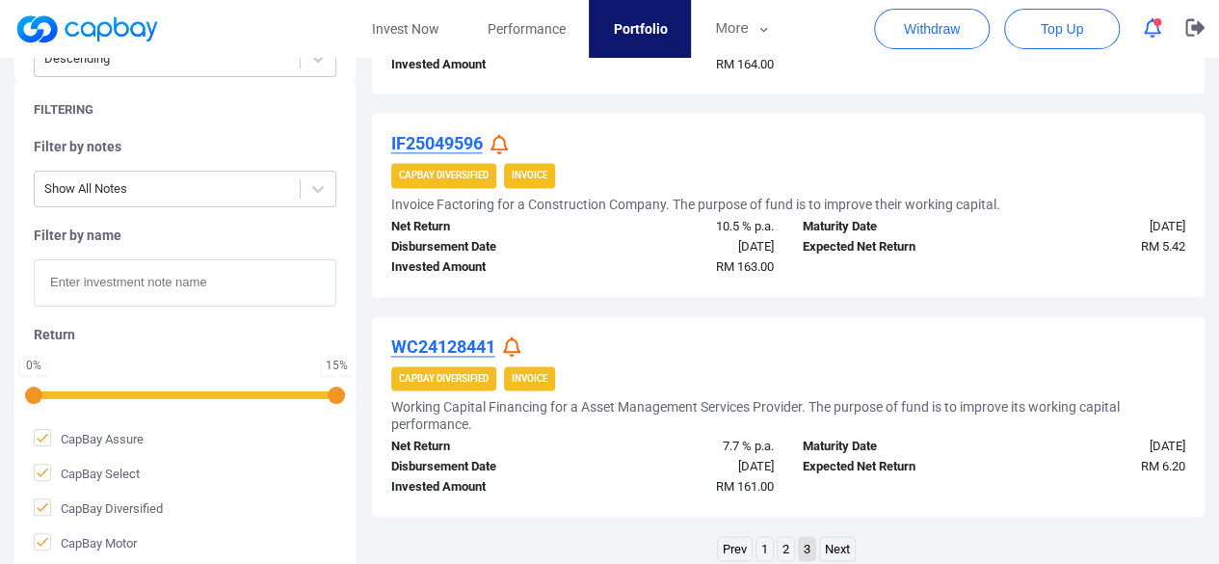
scroll to position [1305, 0]
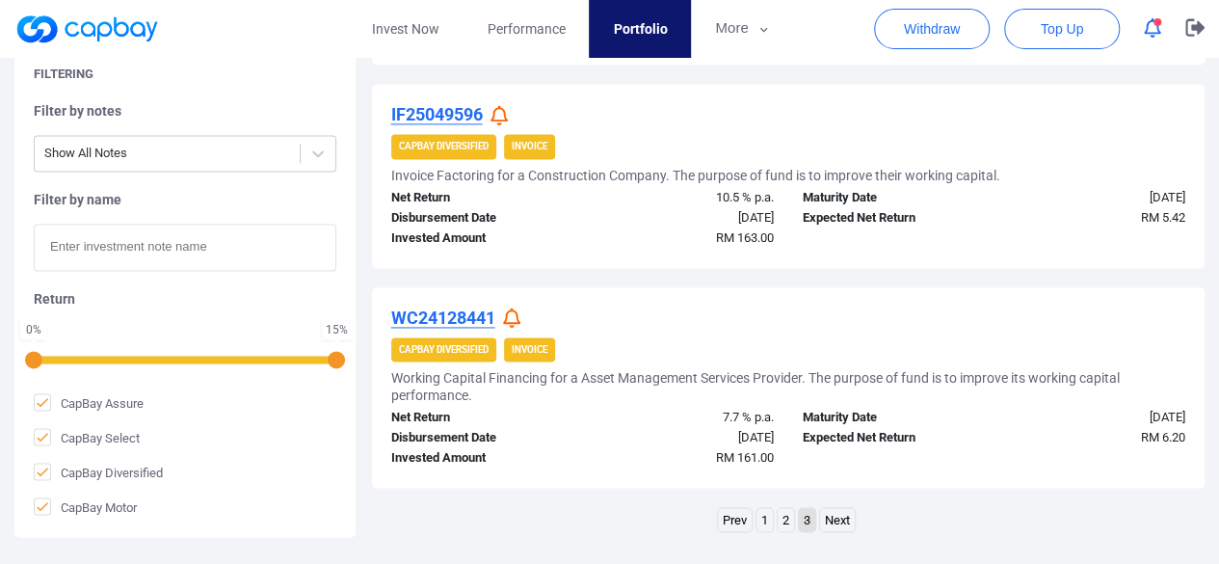
click at [515, 320] on icon at bounding box center [511, 317] width 17 height 20
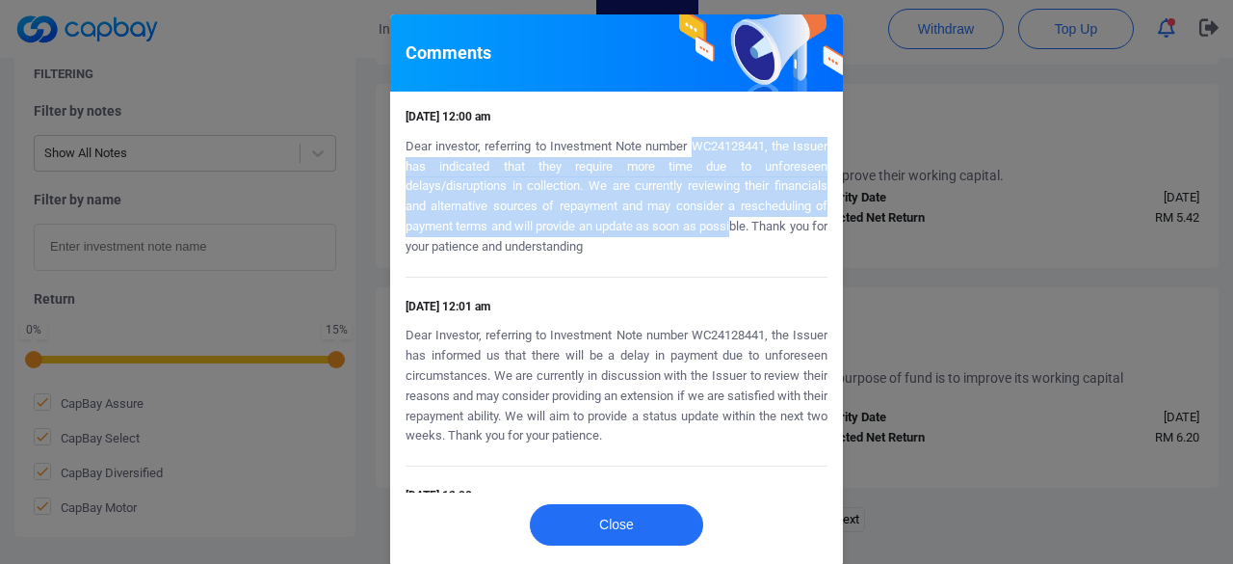
drag, startPoint x: 688, startPoint y: 147, endPoint x: 738, endPoint y: 232, distance: 98.5
click at [738, 232] on p "Dear investor, referring to Investment Note number WC24128441, the Issuer has i…" at bounding box center [617, 197] width 422 height 120
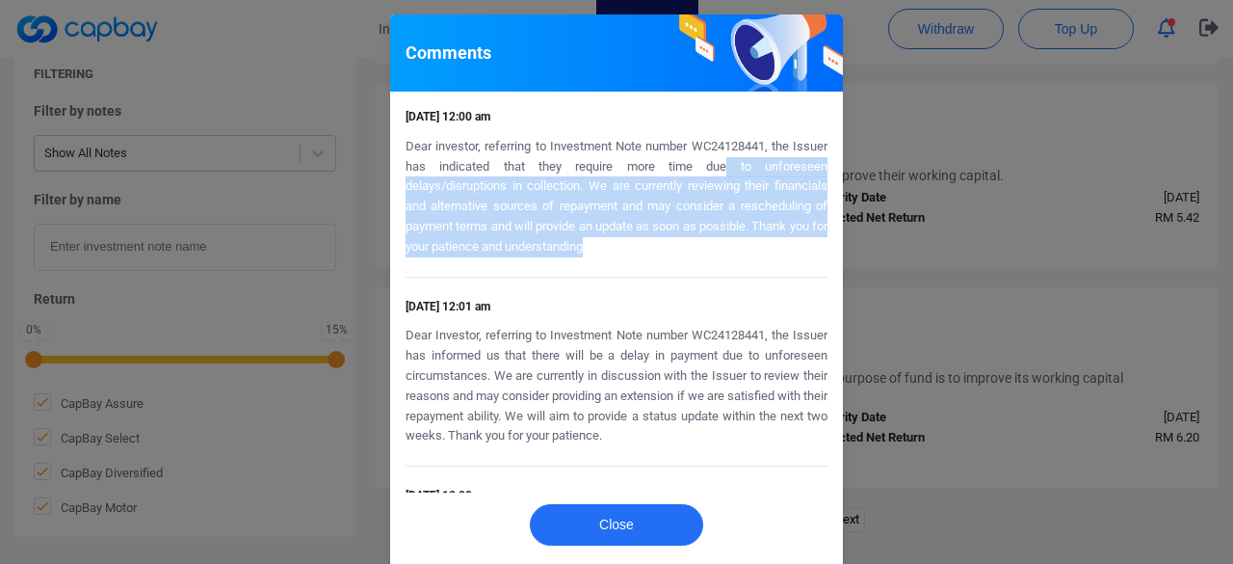
drag, startPoint x: 749, startPoint y: 240, endPoint x: 679, endPoint y: 154, distance: 110.3
click at [715, 156] on p "Dear investor, referring to Investment Note number WC24128441, the Issuer has i…" at bounding box center [617, 197] width 422 height 120
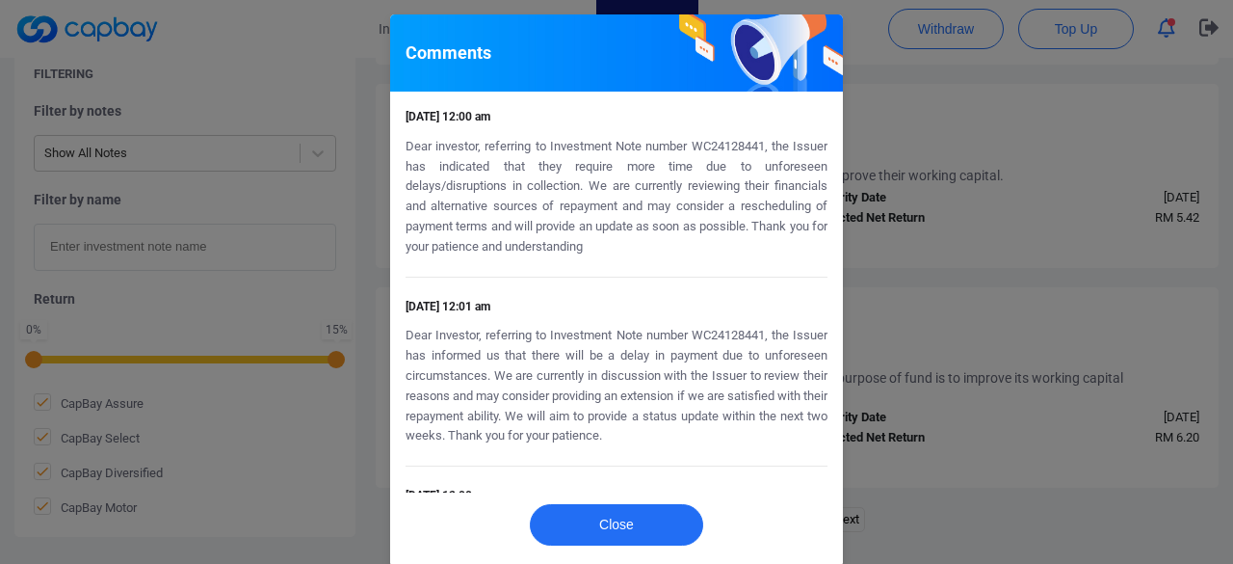
click at [655, 154] on p "Dear investor, referring to Investment Note number WC24128441, the Issuer has i…" at bounding box center [617, 197] width 422 height 120
click at [944, 277] on div "Comments [DATE] 12:00 am Dear investor, referring to Investment Note number WC2…" at bounding box center [616, 282] width 1233 height 564
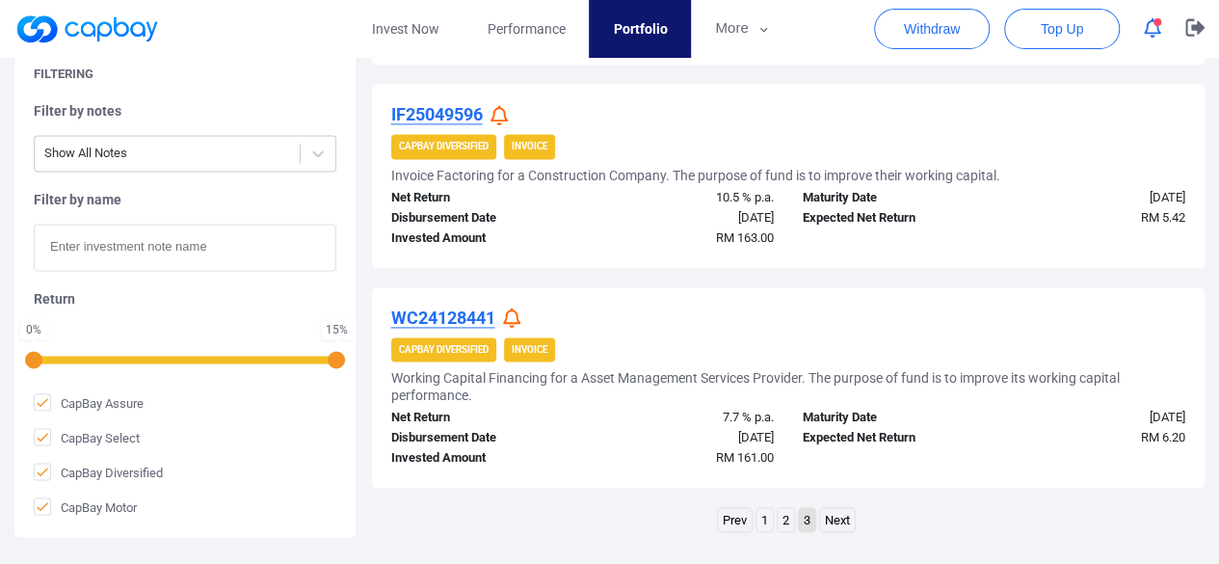
click at [507, 314] on icon at bounding box center [511, 317] width 17 height 20
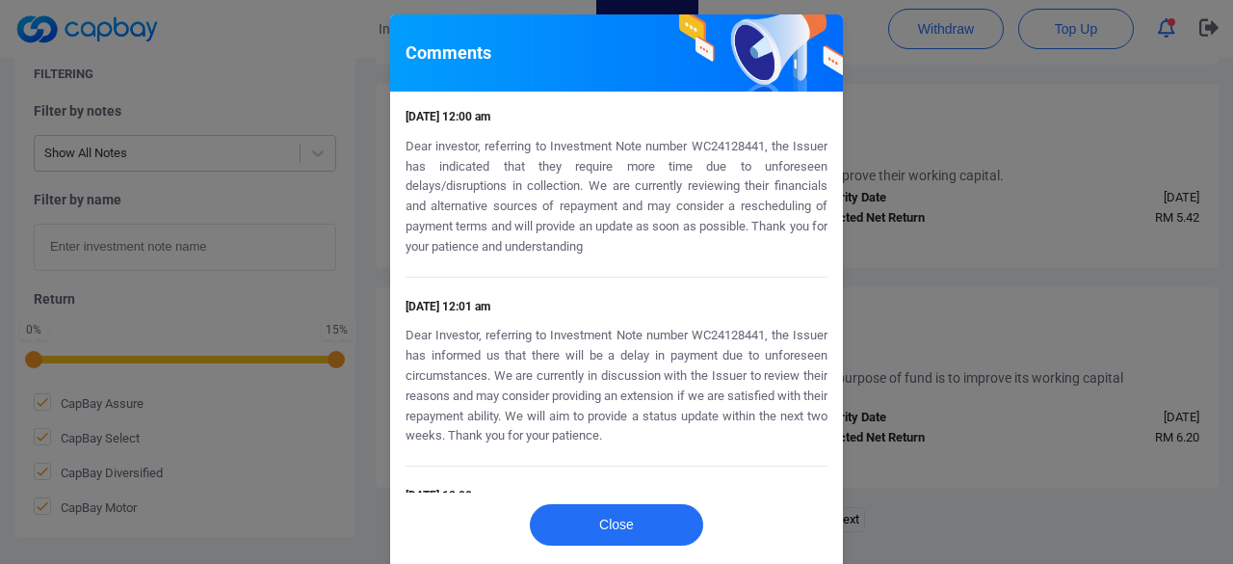
click at [909, 316] on div "Comments [DATE] 12:00 am Dear investor, referring to Investment Note number WC2…" at bounding box center [616, 282] width 1233 height 564
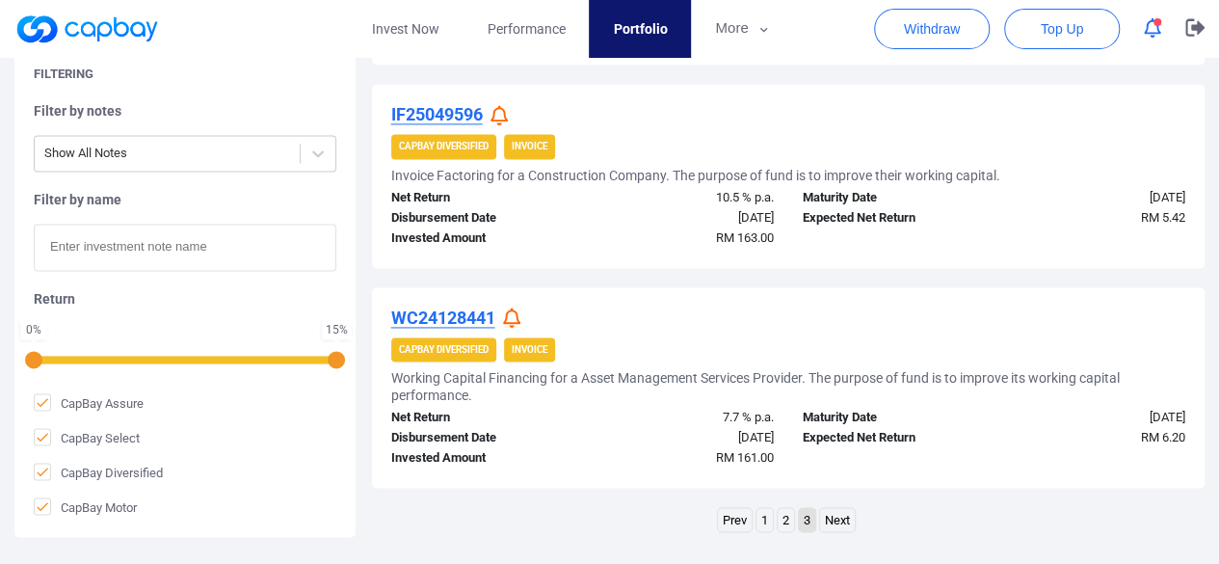
click at [1149, 36] on icon "button" at bounding box center [1152, 28] width 17 height 20
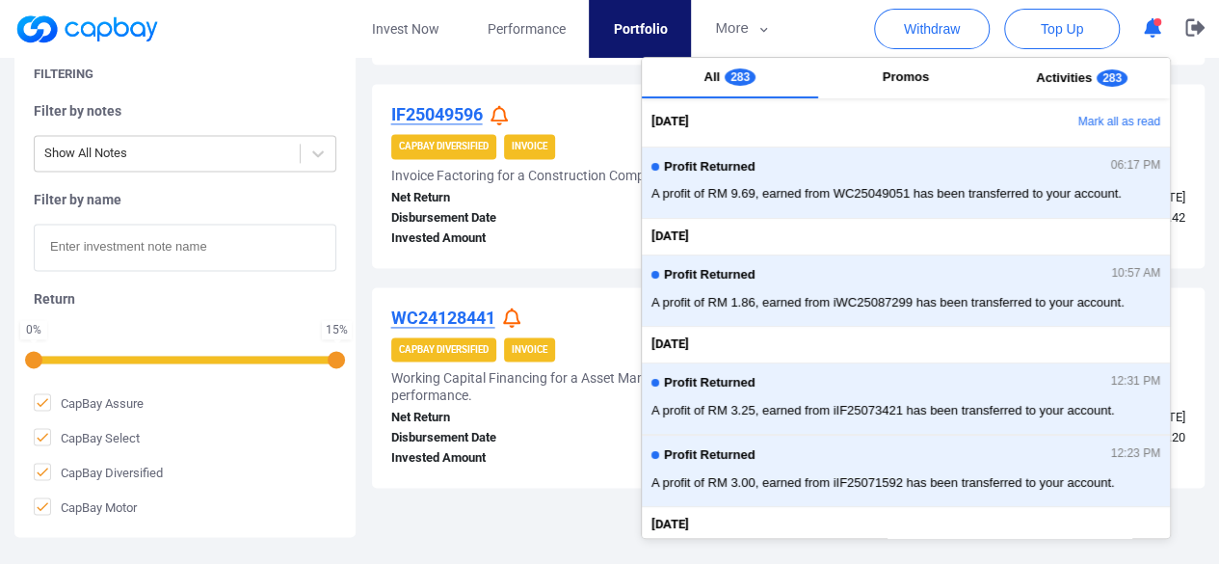
click at [1149, 36] on icon "button" at bounding box center [1152, 28] width 17 height 20
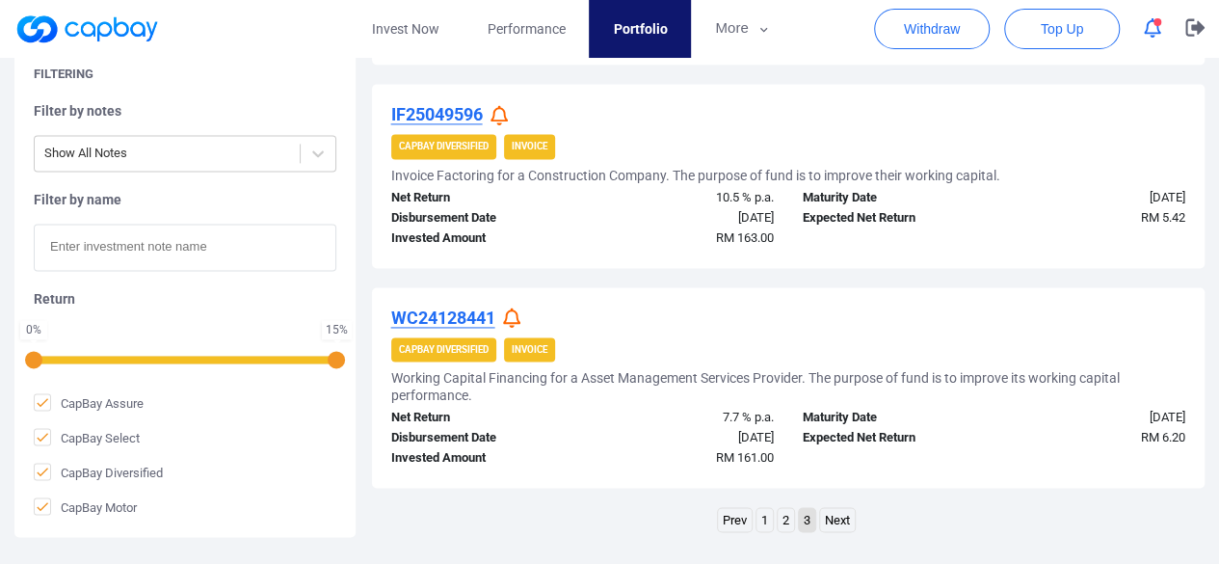
click at [1149, 36] on icon "button" at bounding box center [1152, 28] width 17 height 20
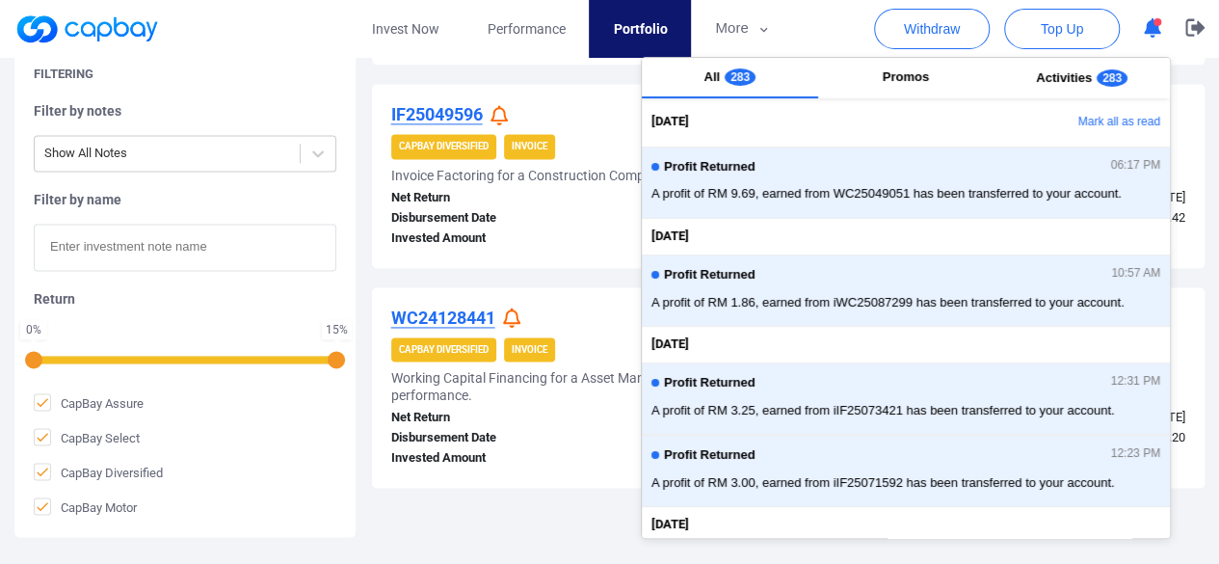
click at [580, 233] on div "Invested Amount" at bounding box center [480, 238] width 206 height 20
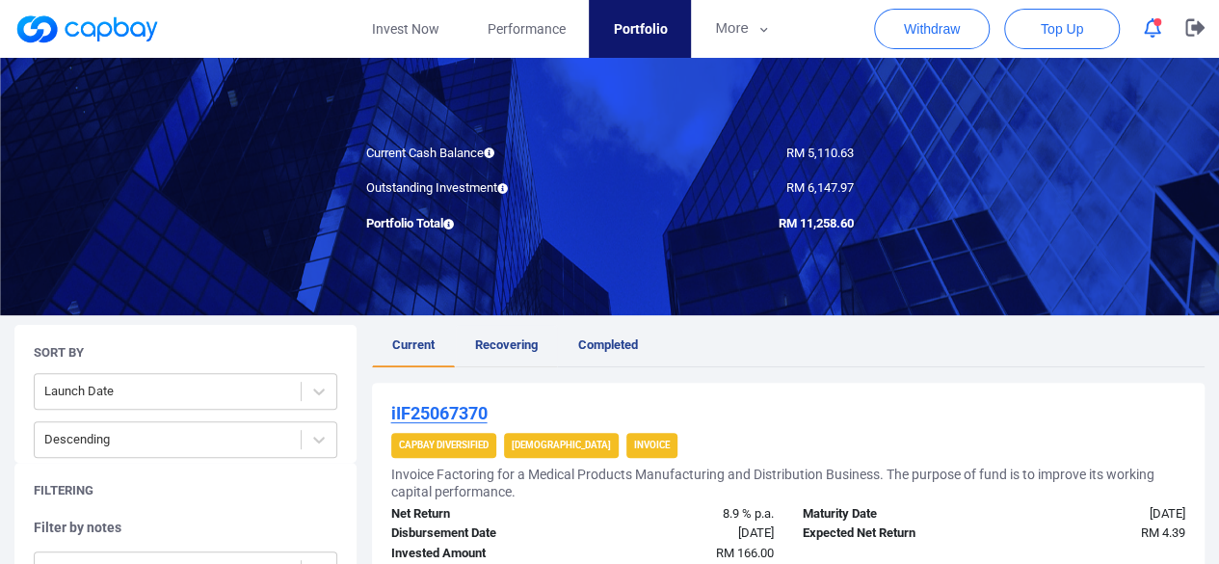
scroll to position [193, 0]
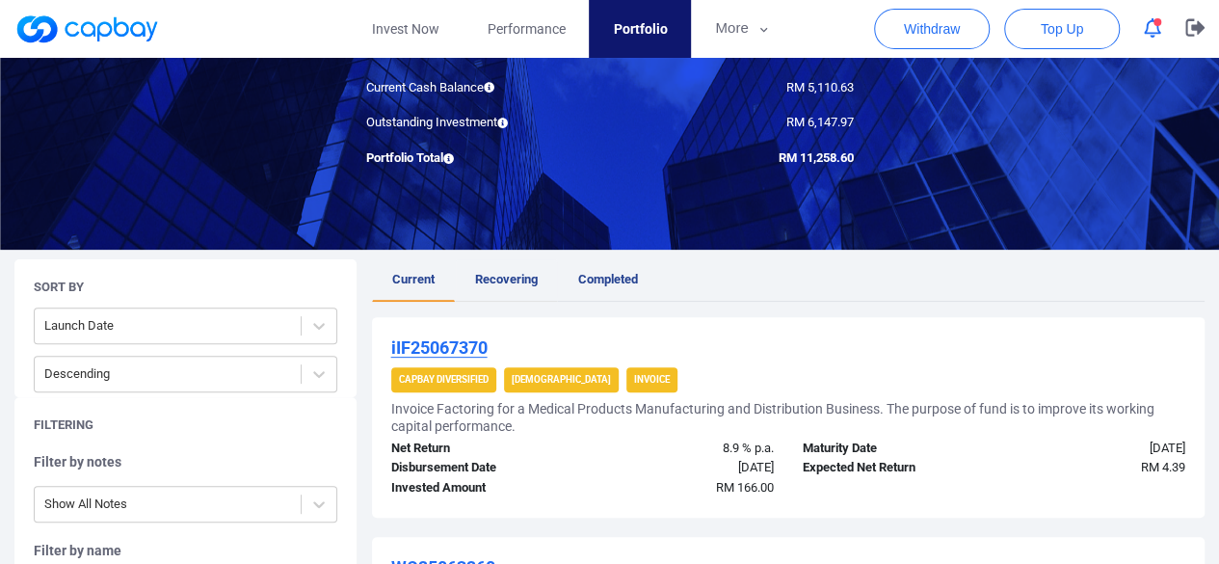
click at [526, 277] on span "Recovering" at bounding box center [506, 279] width 63 height 14
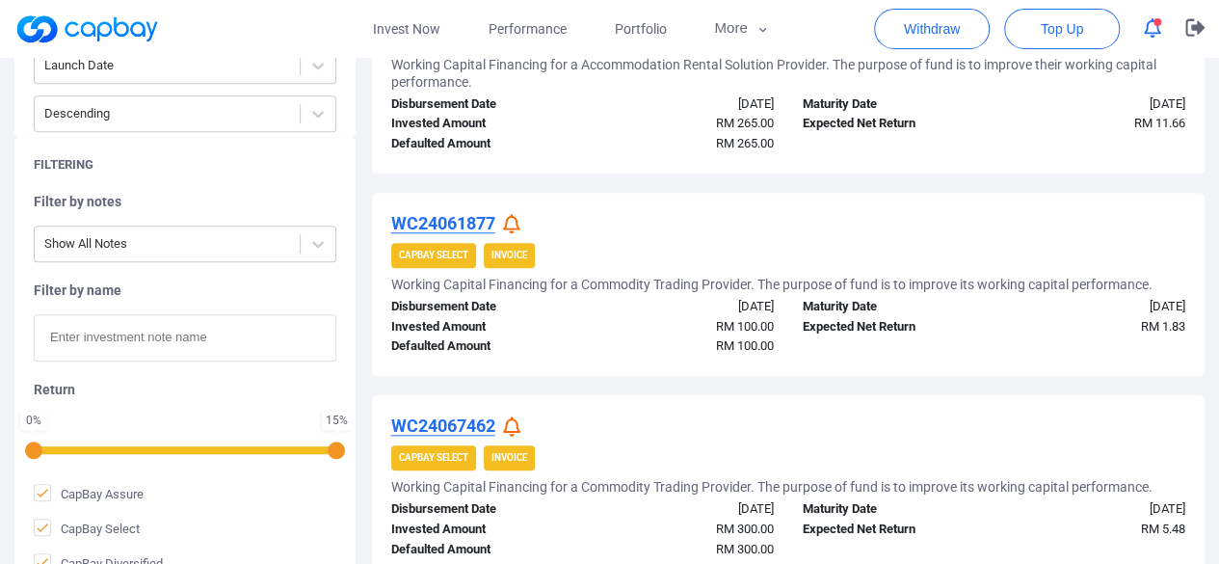
scroll to position [734, 0]
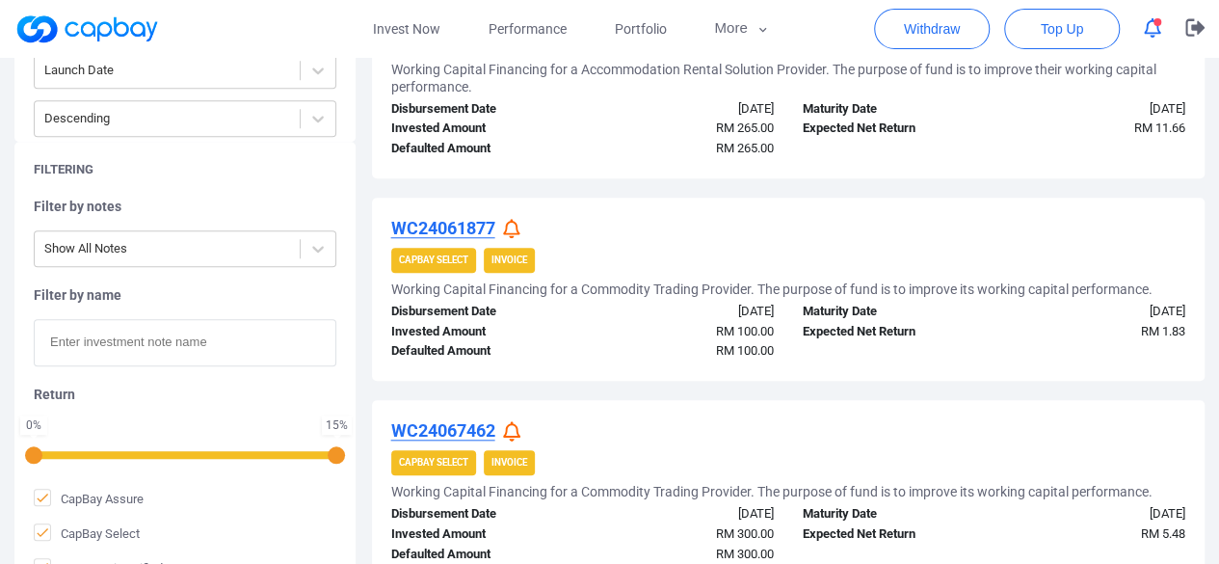
click at [517, 228] on icon at bounding box center [511, 229] width 17 height 20
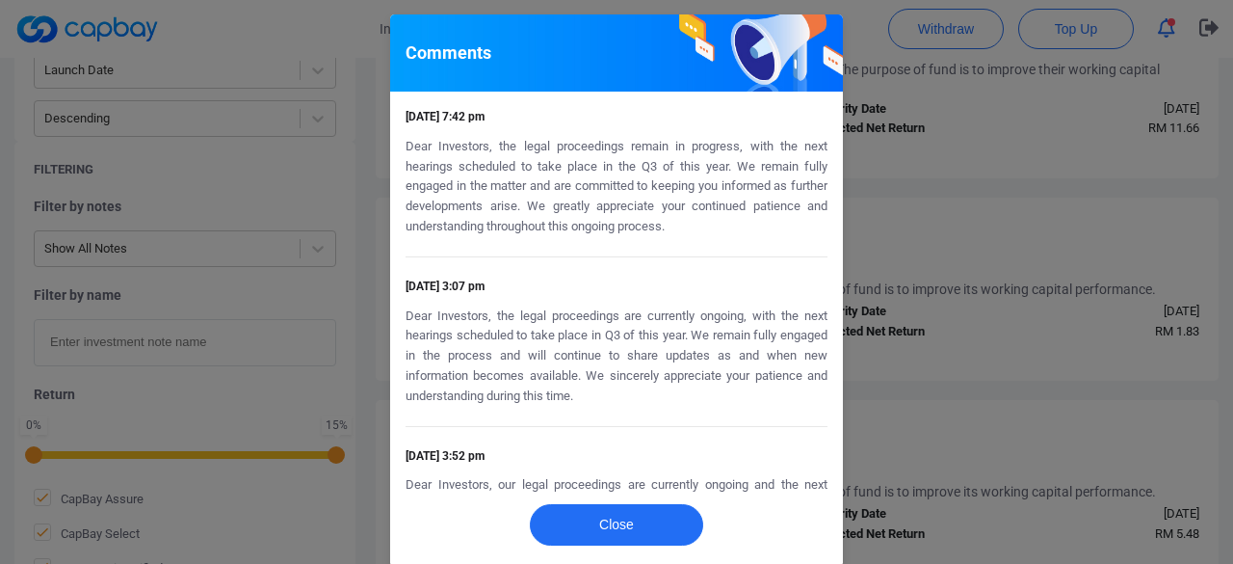
click at [873, 248] on div "Comments [DATE] 7:42 pm Dear Investors, the legal proceedings remain in progres…" at bounding box center [616, 282] width 1233 height 564
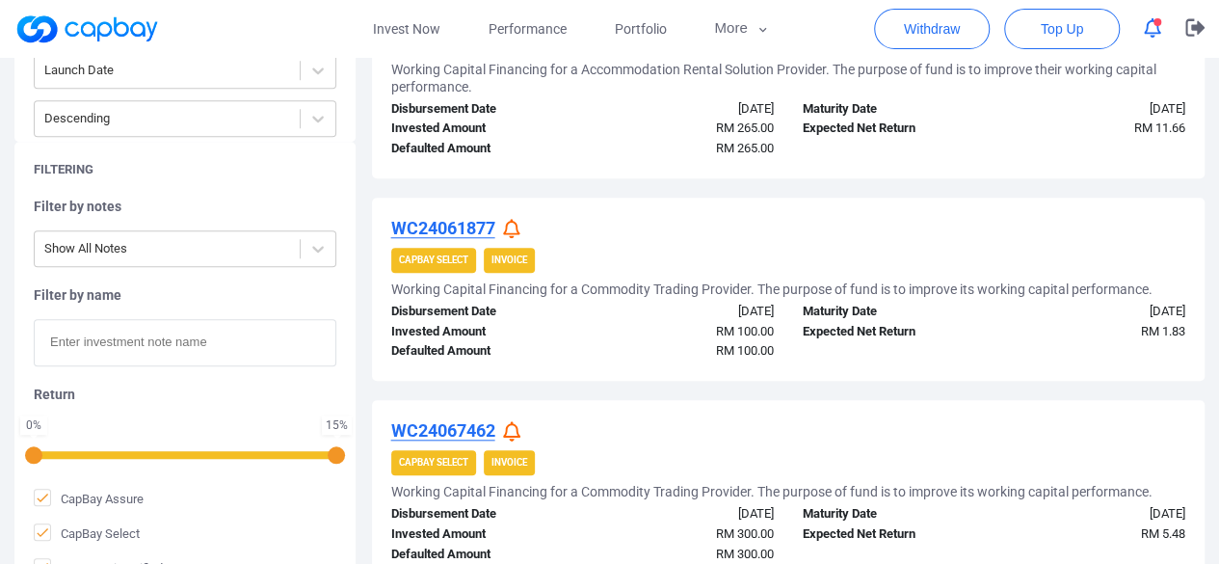
click at [512, 427] on icon at bounding box center [511, 431] width 17 height 20
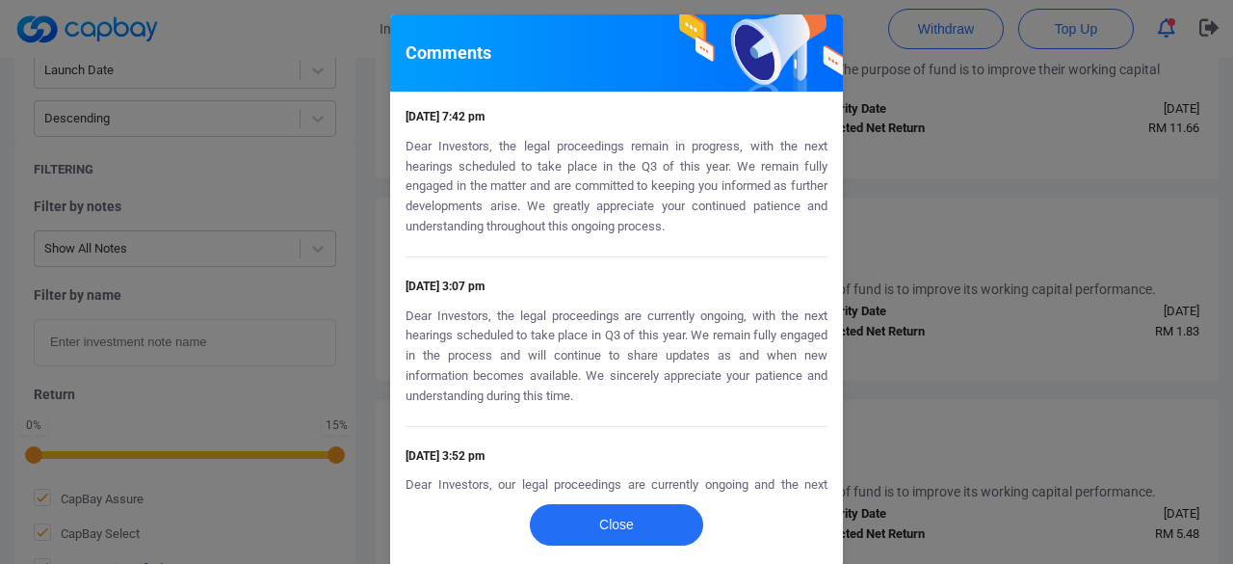
click at [933, 239] on div "Comments [DATE] 7:42 pm Dear Investors, the legal proceedings remain in progres…" at bounding box center [616, 282] width 1233 height 564
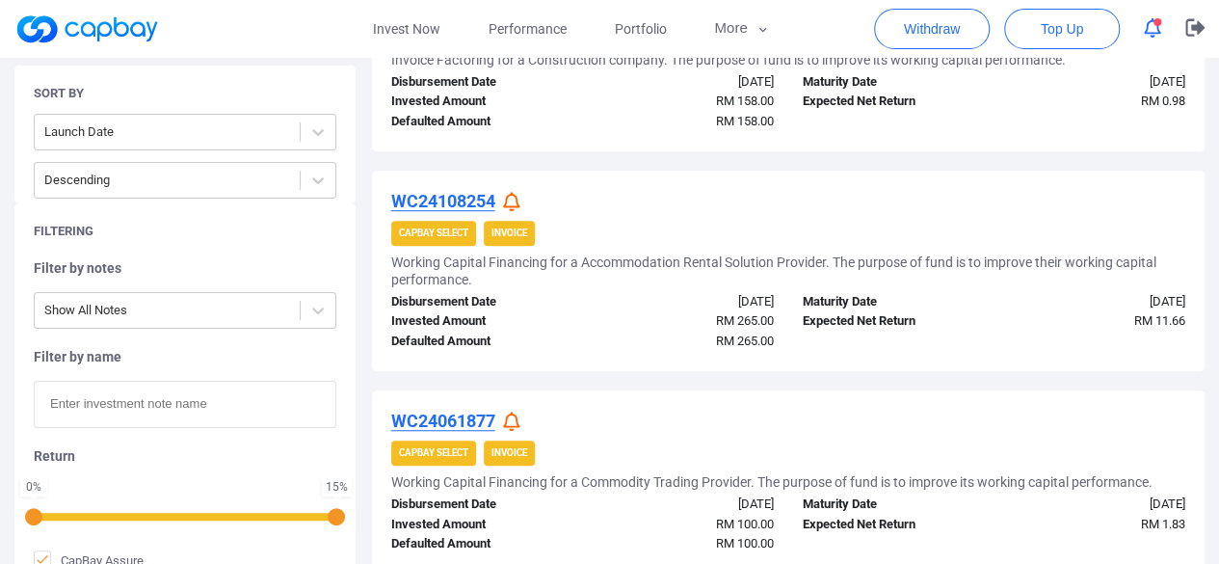
scroll to position [349, 0]
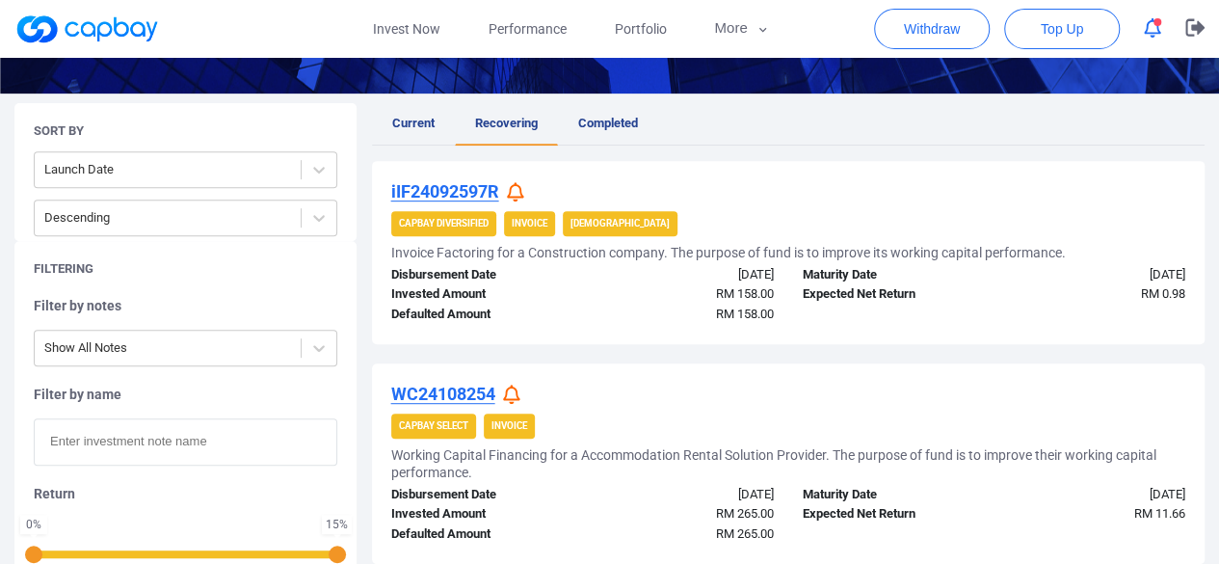
click at [517, 190] on icon at bounding box center [515, 192] width 17 height 20
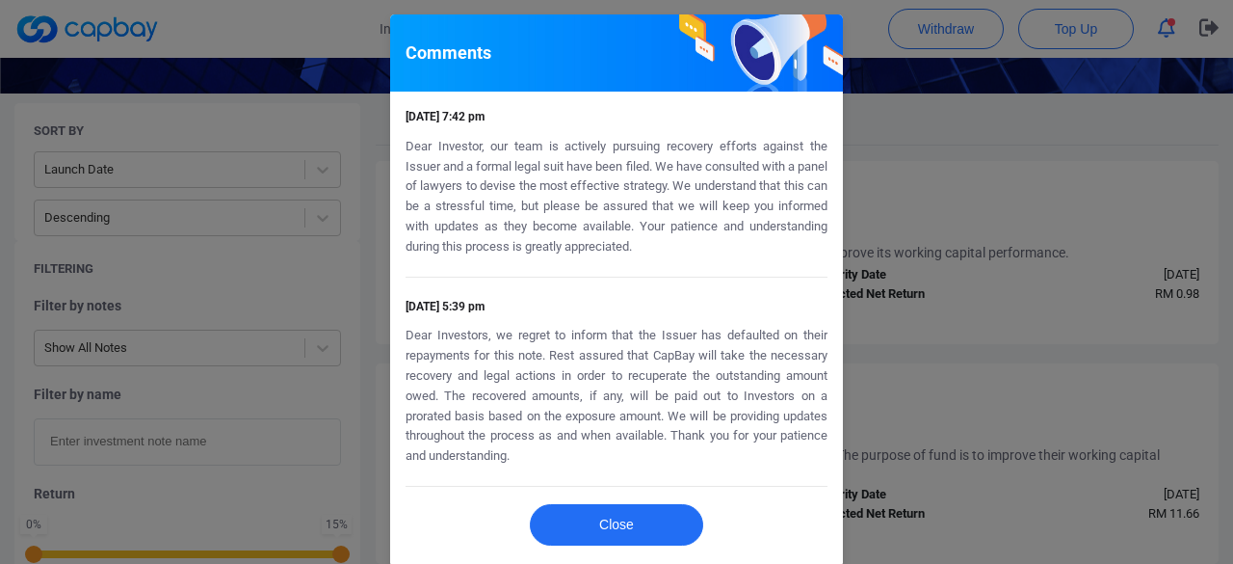
click at [910, 261] on div "Comments [DATE] 7:42 pm Dear Investor, our team is actively pursuing recovery e…" at bounding box center [616, 282] width 1233 height 564
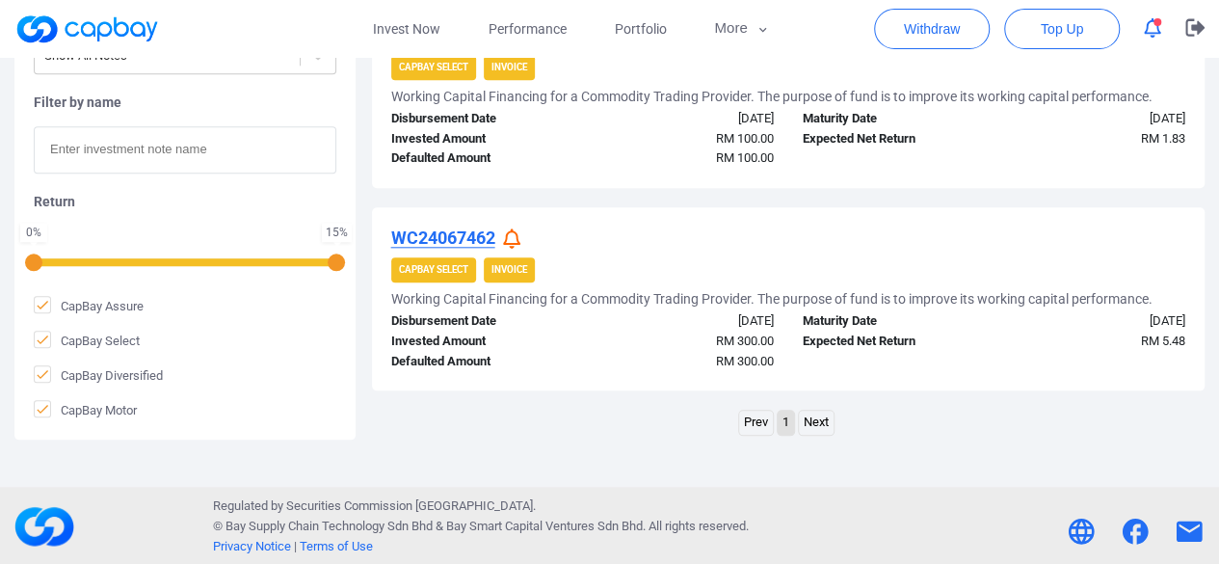
scroll to position [638, 0]
